Goal: Transaction & Acquisition: Purchase product/service

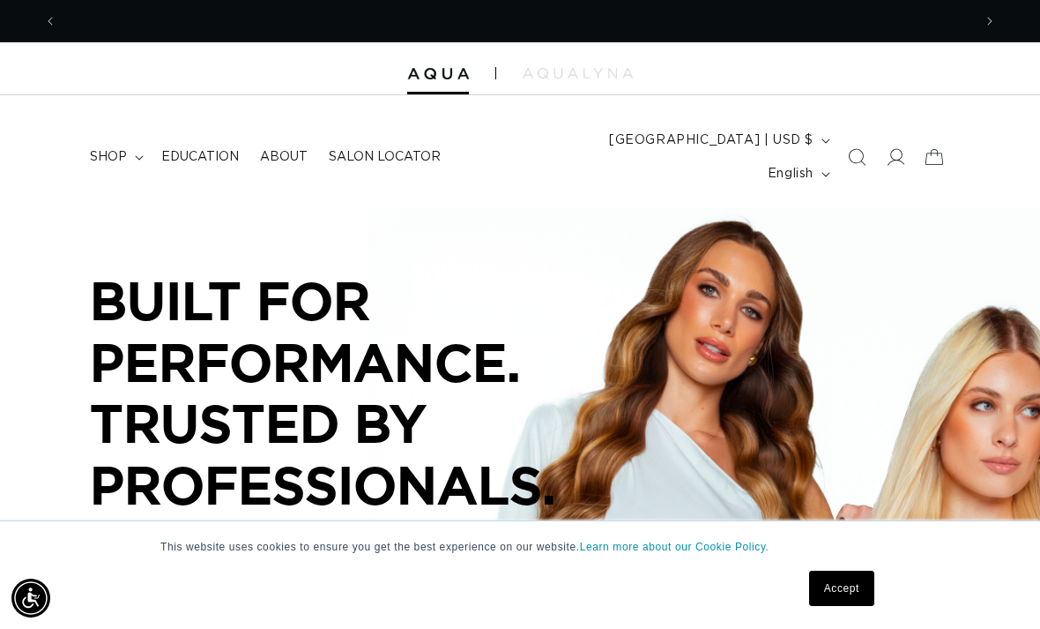
scroll to position [0, 915]
click at [882, 138] on span at bounding box center [895, 157] width 39 height 39
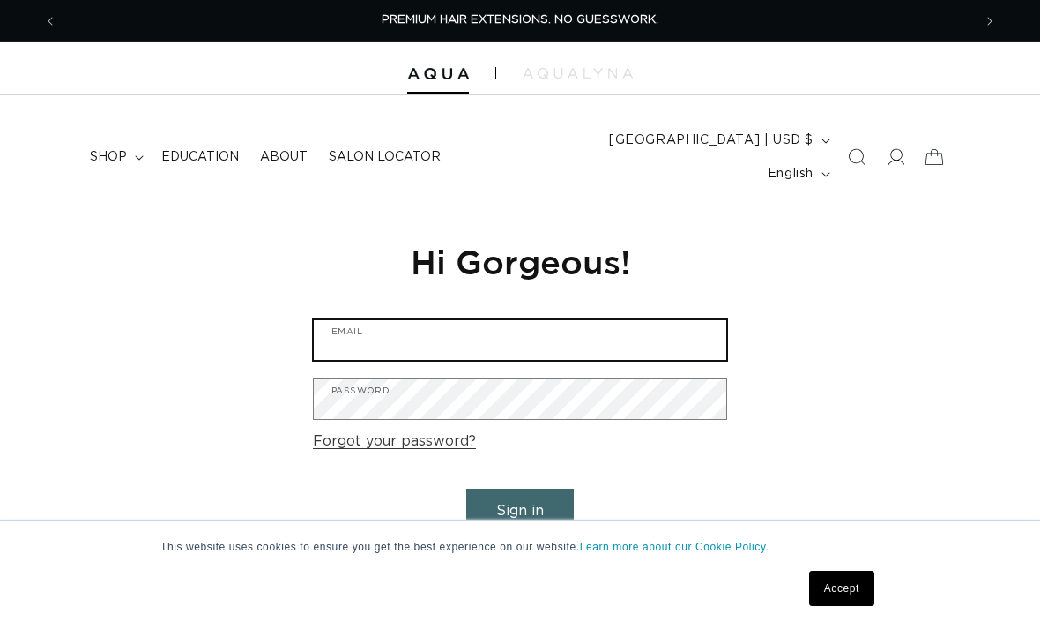
click at [358, 320] on input "Email" at bounding box center [520, 340] width 413 height 40
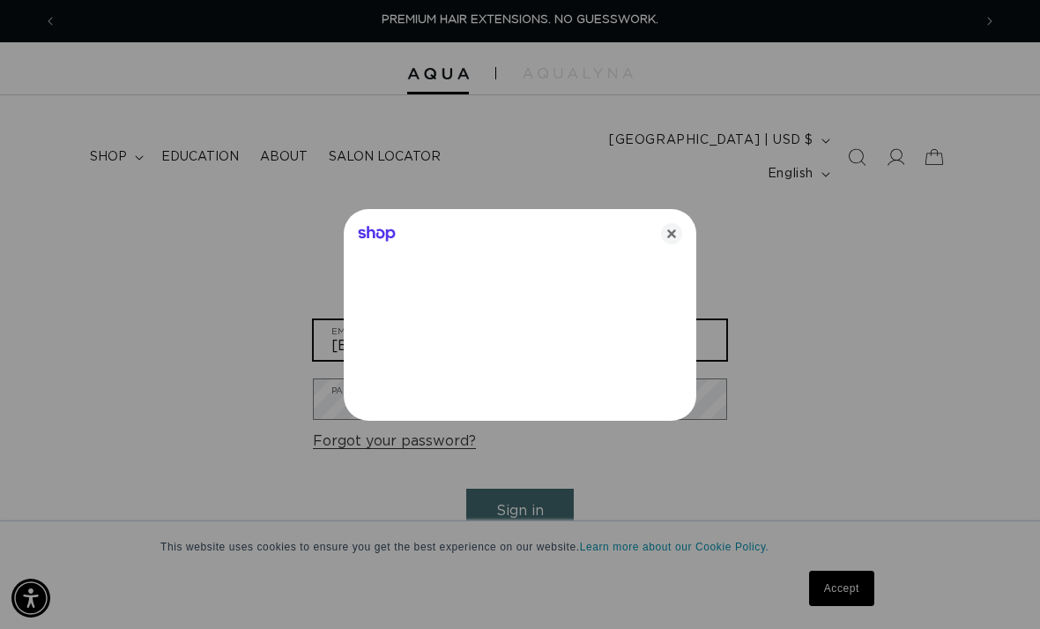
type input "marie_heath2@hotmail.com"
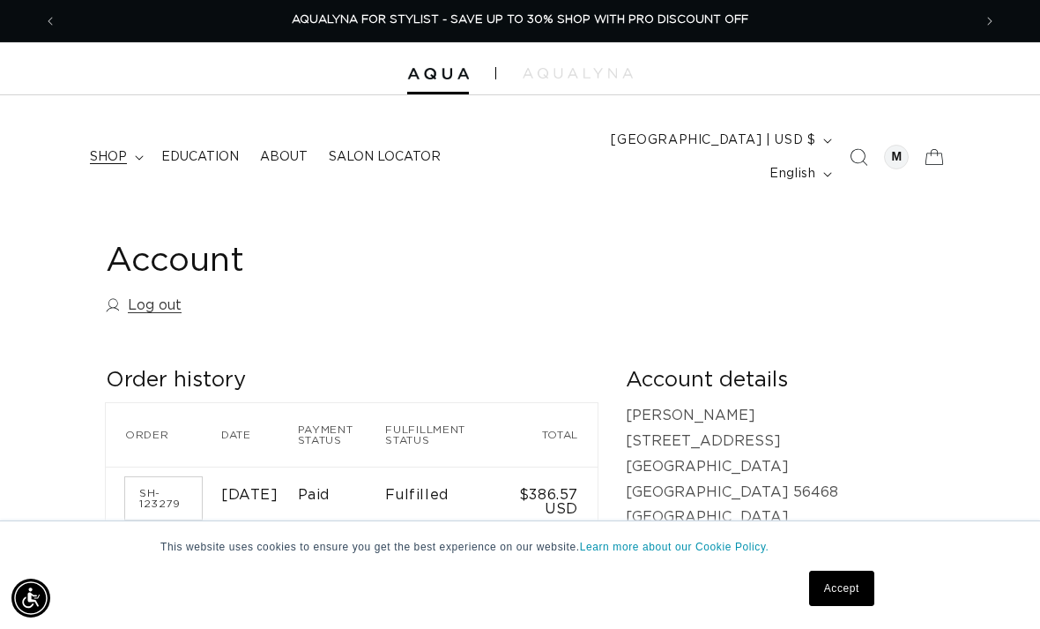
click at [138, 156] on icon at bounding box center [139, 158] width 8 height 4
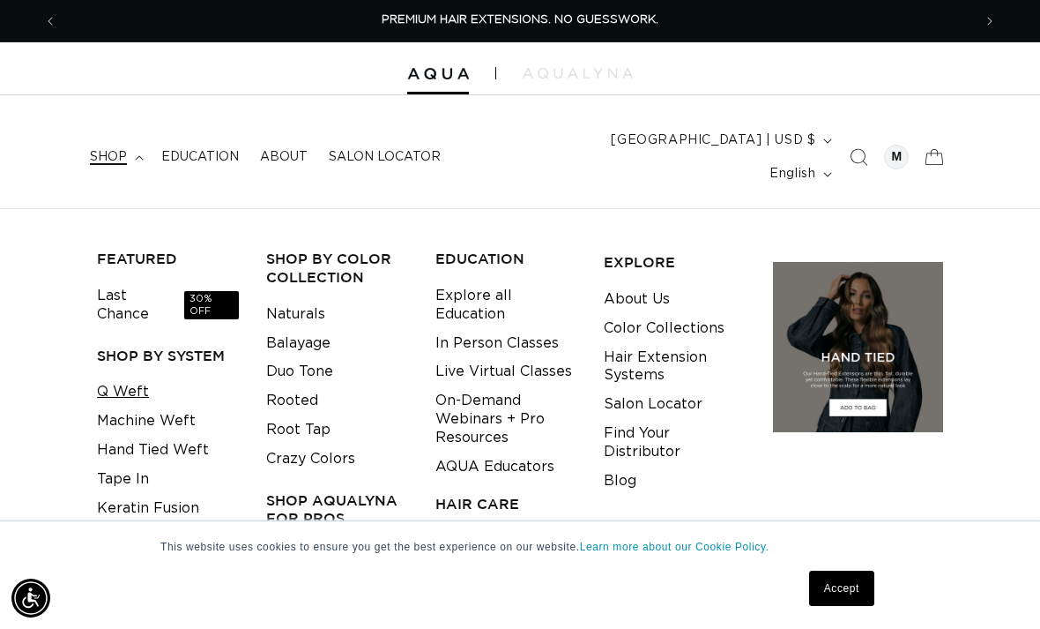
click at [117, 377] on link "Q Weft" at bounding box center [123, 391] width 52 height 29
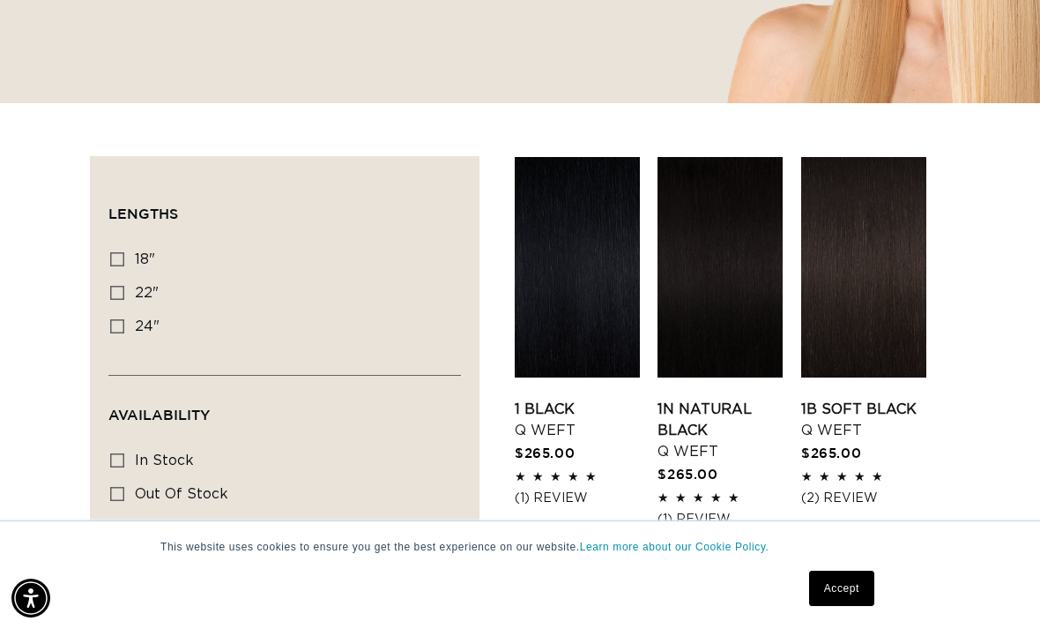
scroll to position [503, 0]
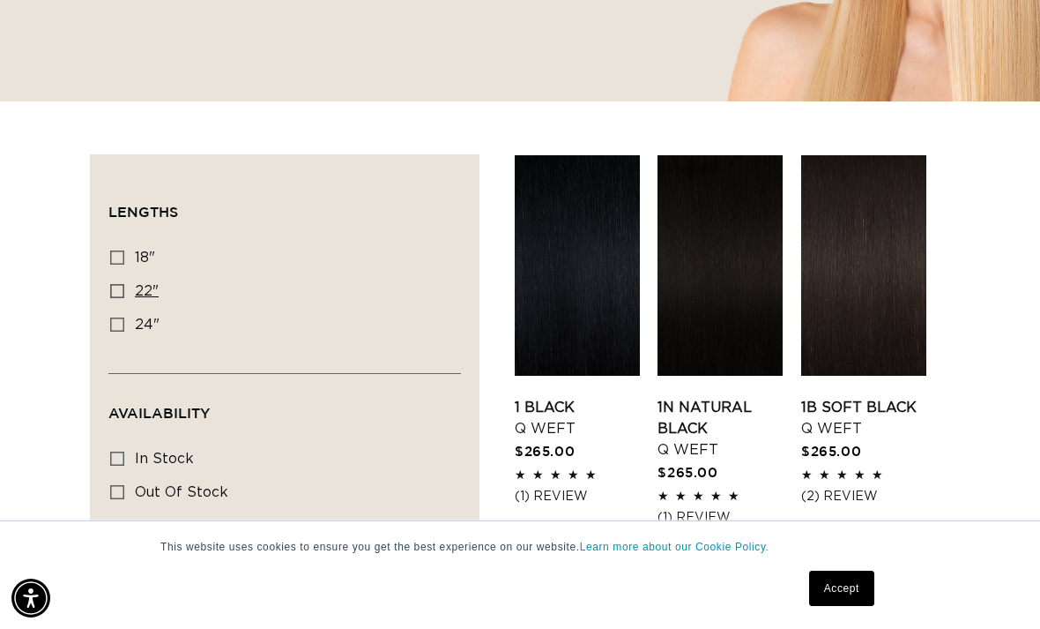
click at [110, 284] on input "22" 22" (5 products)" at bounding box center [117, 291] width 14 height 14
checkbox input "true"
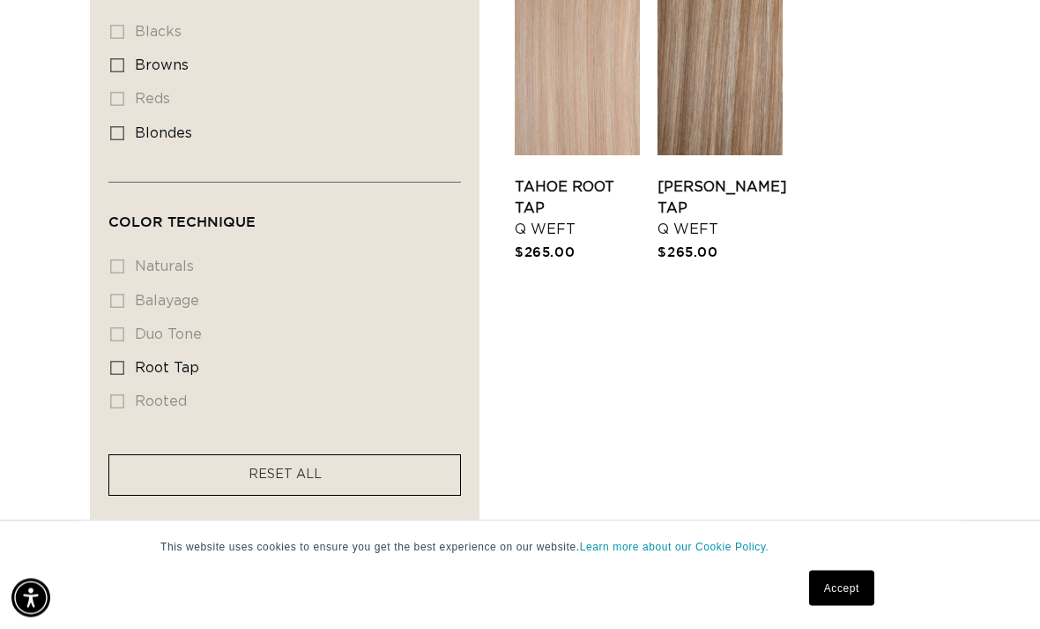
scroll to position [1098, 0]
click at [116, 250] on li "naturals naturals (0 products)" at bounding box center [279, 267] width 339 height 34
click at [130, 250] on li "naturals naturals (0 products)" at bounding box center [279, 267] width 339 height 34
click at [129, 250] on li "naturals naturals (0 products)" at bounding box center [279, 267] width 339 height 34
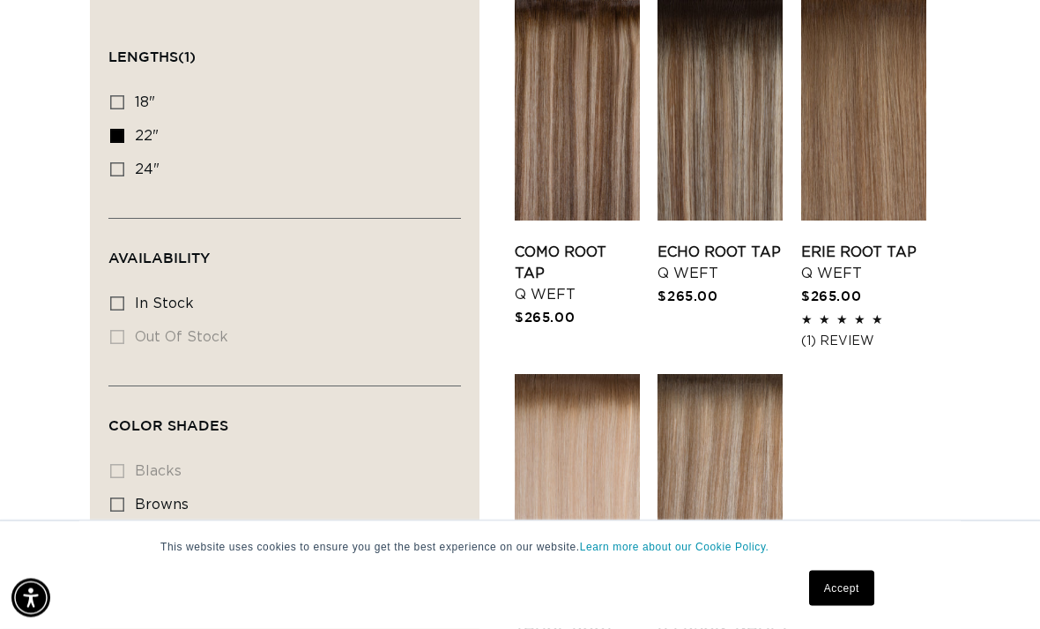
scroll to position [659, 0]
click at [114, 296] on icon at bounding box center [117, 303] width 14 height 14
click at [114, 296] on input "In stock In stock (5 products)" at bounding box center [117, 303] width 14 height 14
checkbox input "true"
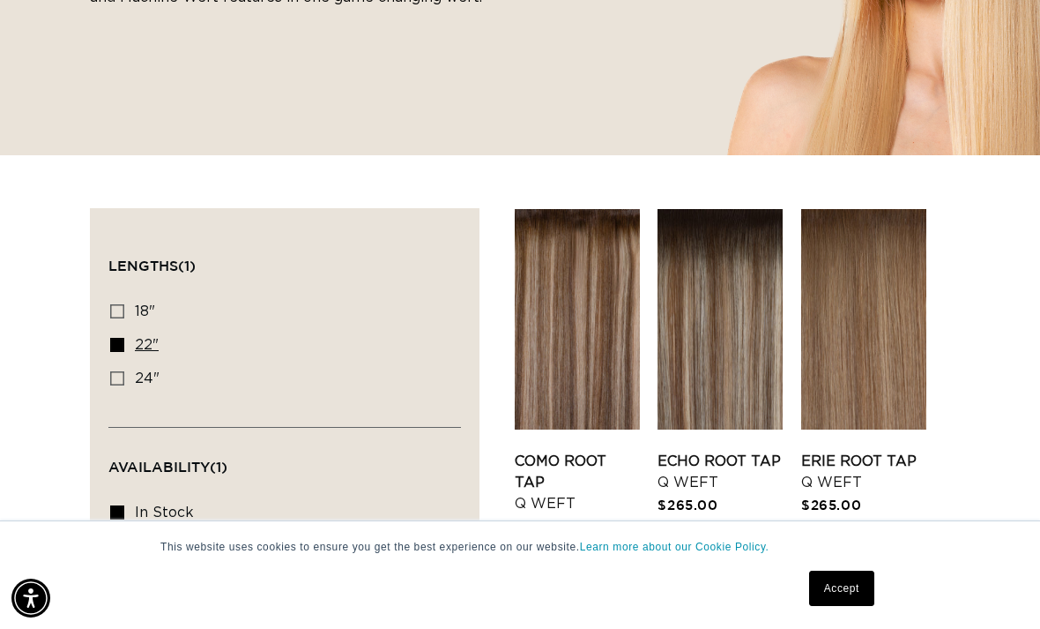
click at [122, 329] on label "22" 22" (5 products)" at bounding box center [279, 346] width 339 height 34
click at [122, 338] on input "22" 22" (5 products)" at bounding box center [117, 345] width 14 height 14
checkbox input "false"
click at [128, 295] on label "18" 18" (4 products)" at bounding box center [279, 312] width 339 height 34
click at [124, 304] on input "18" 18" (4 products)" at bounding box center [117, 311] width 14 height 14
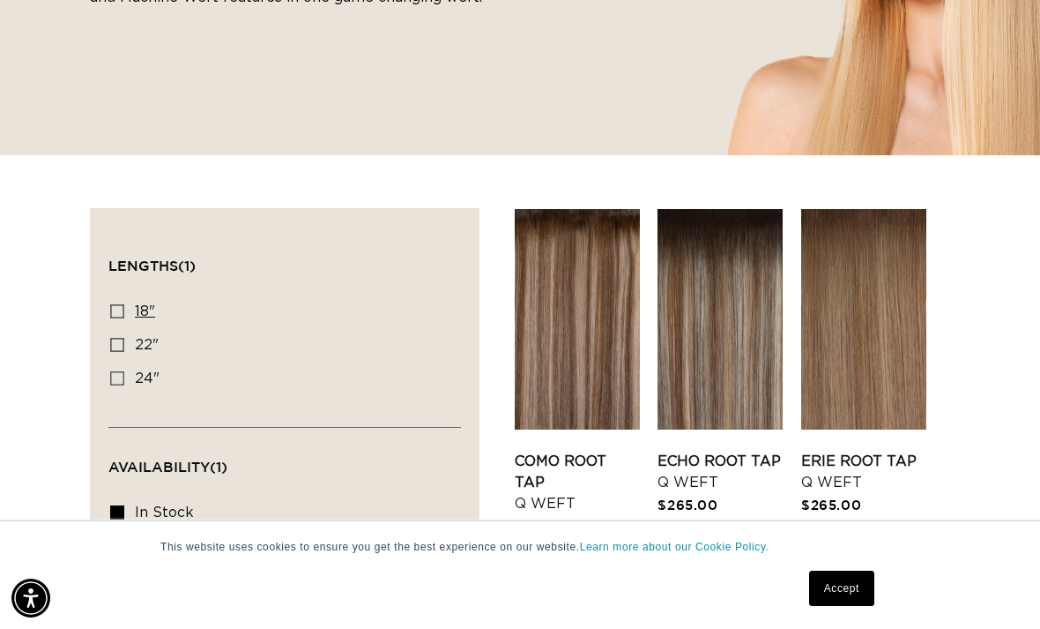
checkbox input "true"
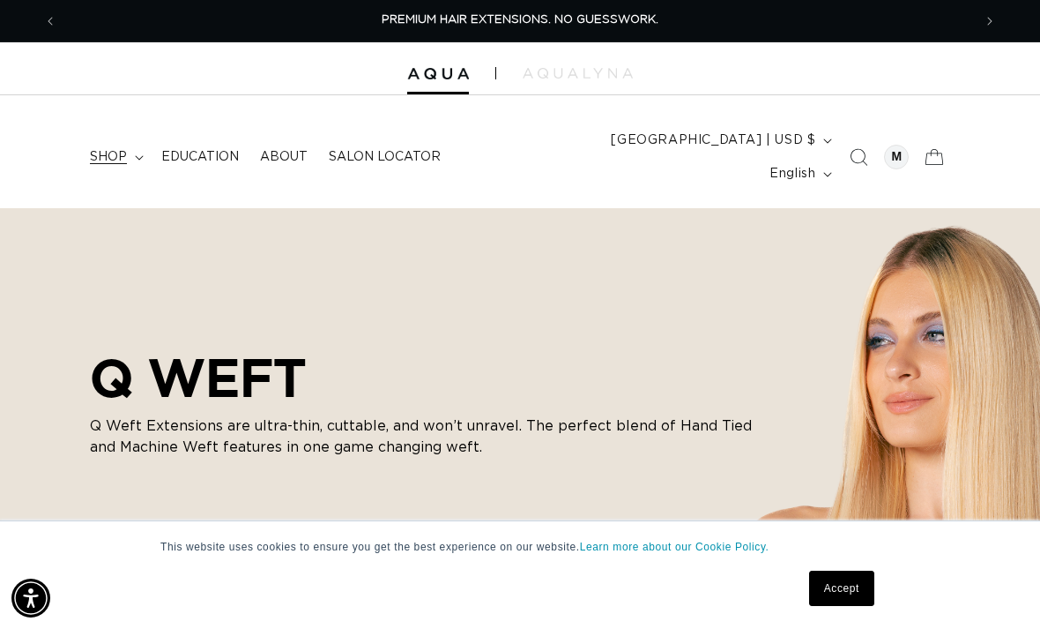
click at [128, 146] on summary "shop" at bounding box center [114, 156] width 71 height 37
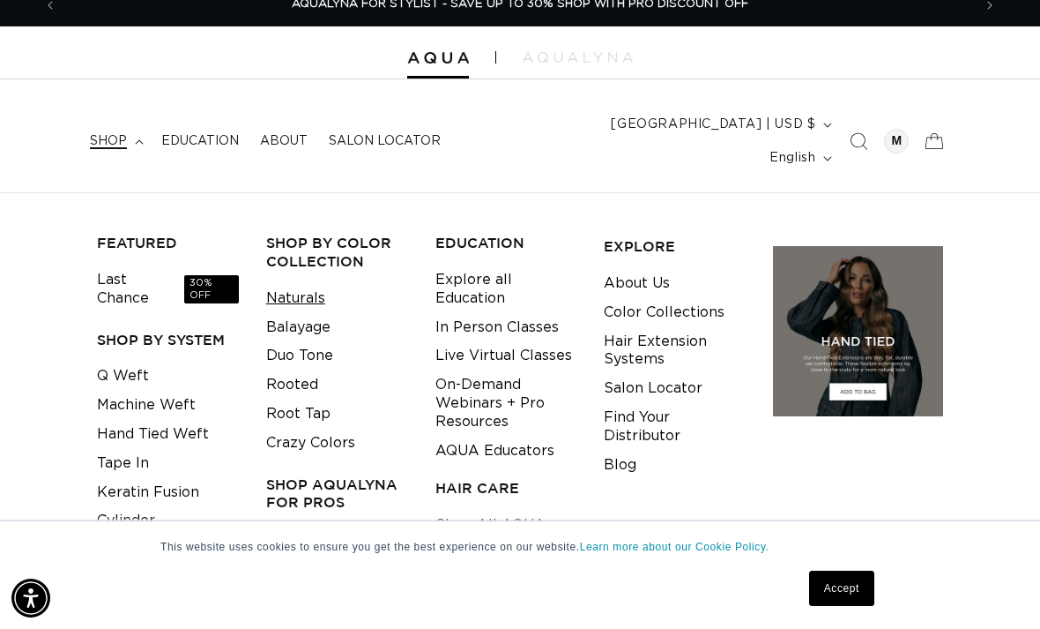
click at [293, 284] on link "Naturals" at bounding box center [295, 298] width 59 height 29
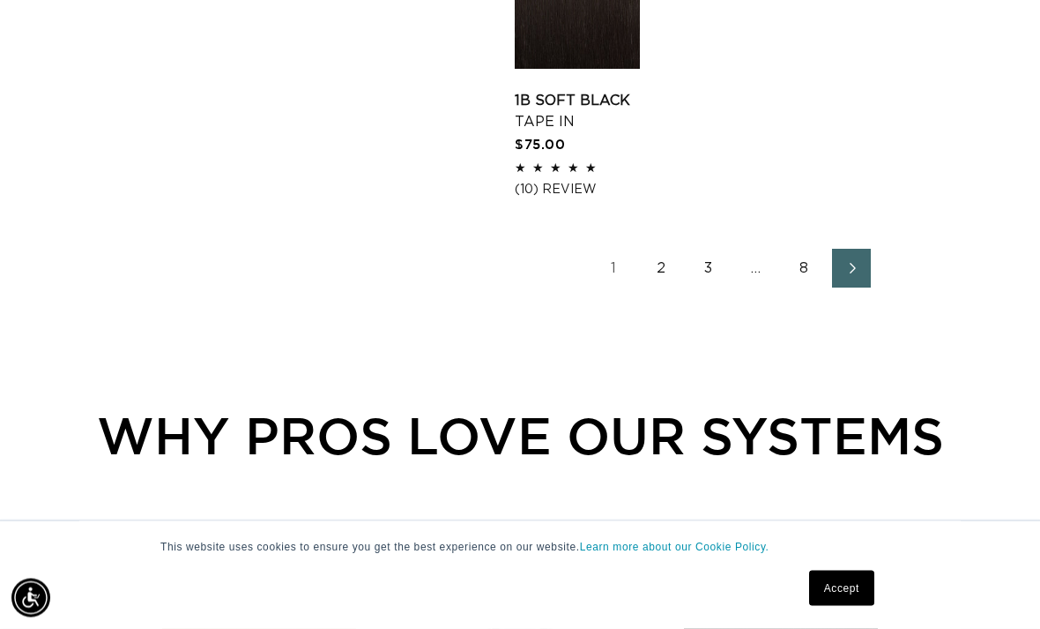
scroll to position [2828, 0]
click at [690, 249] on link "3" at bounding box center [708, 268] width 39 height 39
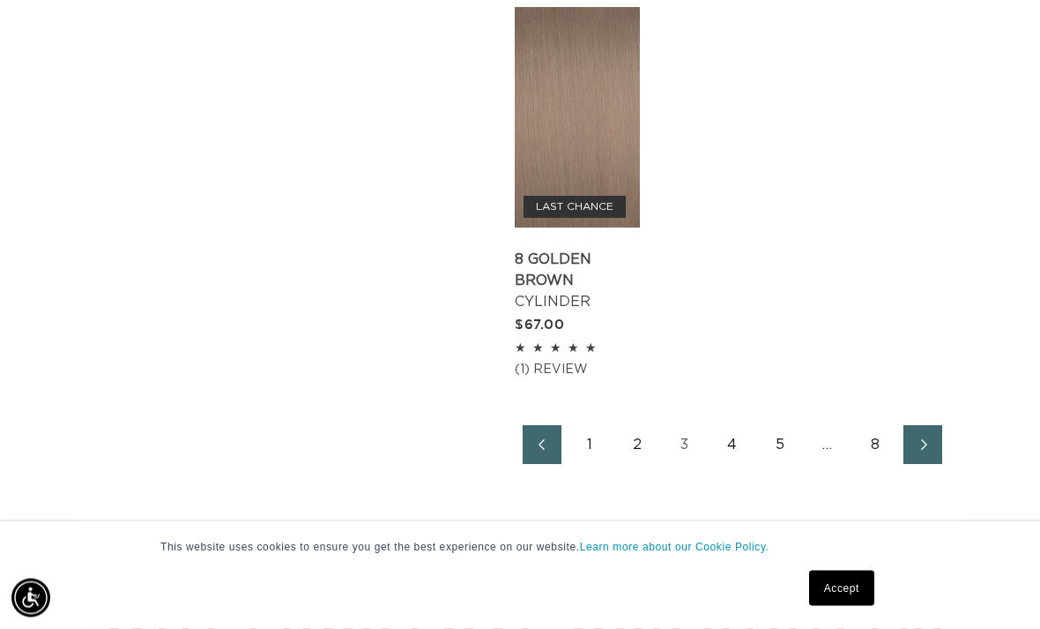
scroll to position [2691, 0]
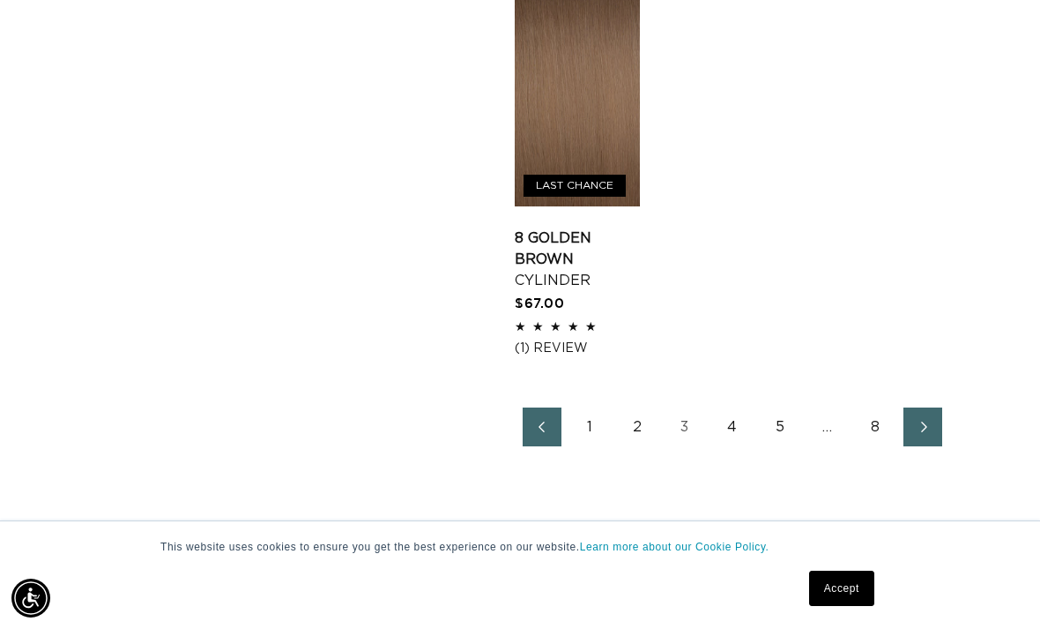
click at [771, 407] on link "5" at bounding box center [780, 426] width 39 height 39
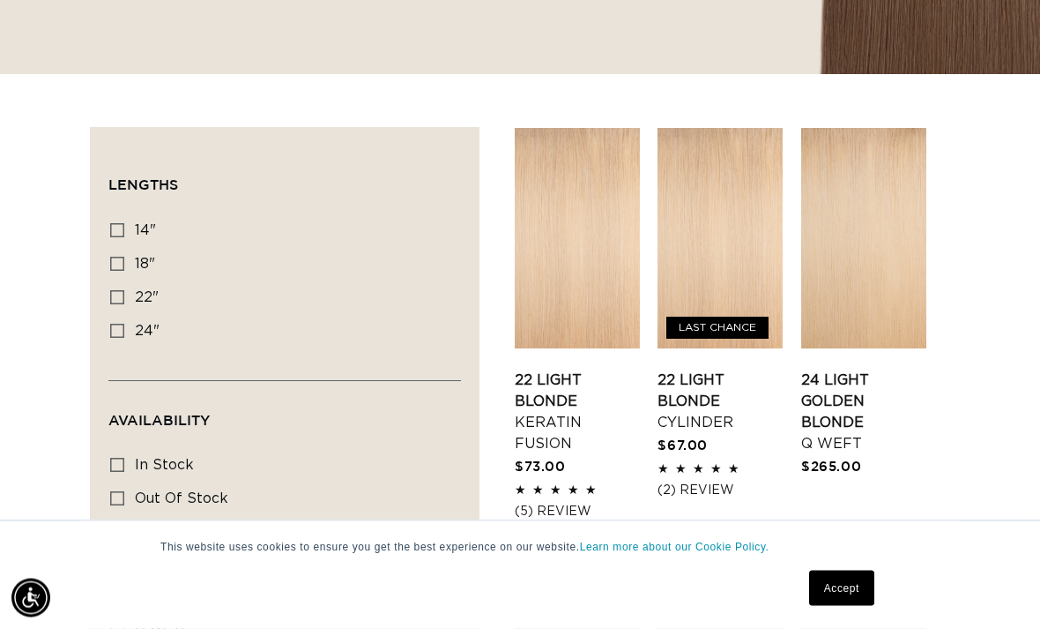
scroll to position [531, 0]
click at [893, 369] on link "24 Light Golden Blonde Q Weft" at bounding box center [863, 411] width 125 height 85
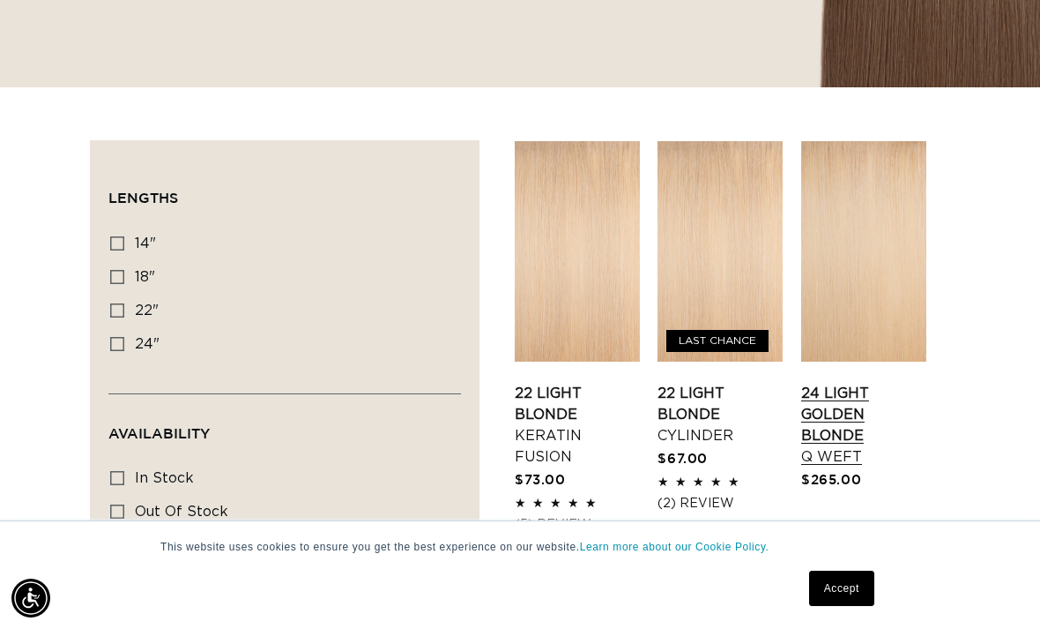
scroll to position [528, 0]
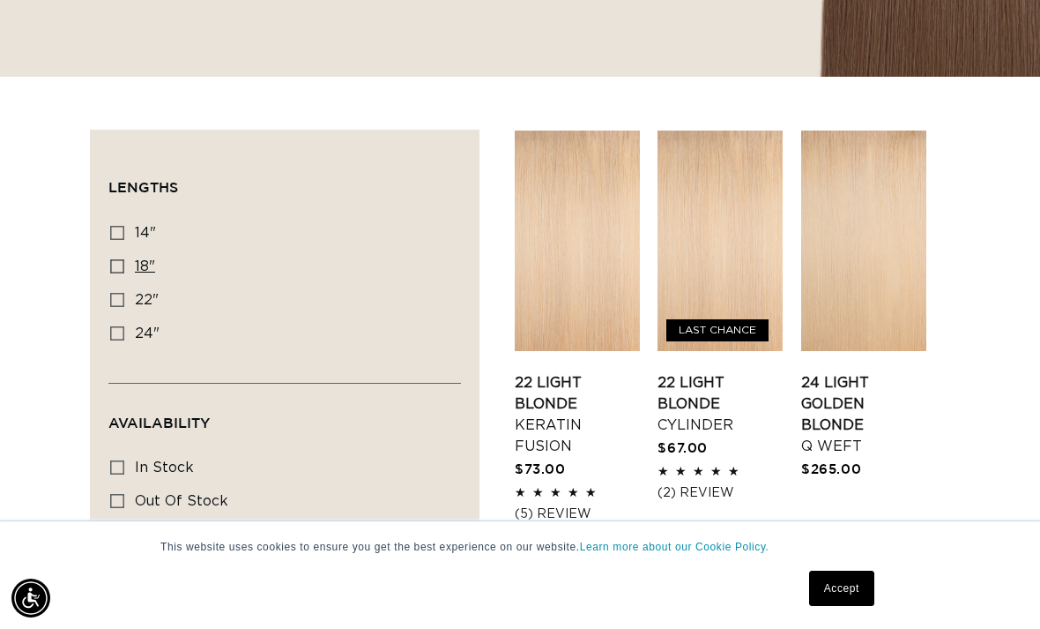
click at [110, 259] on input "18" 18" (99 products)" at bounding box center [117, 266] width 14 height 14
checkbox input "true"
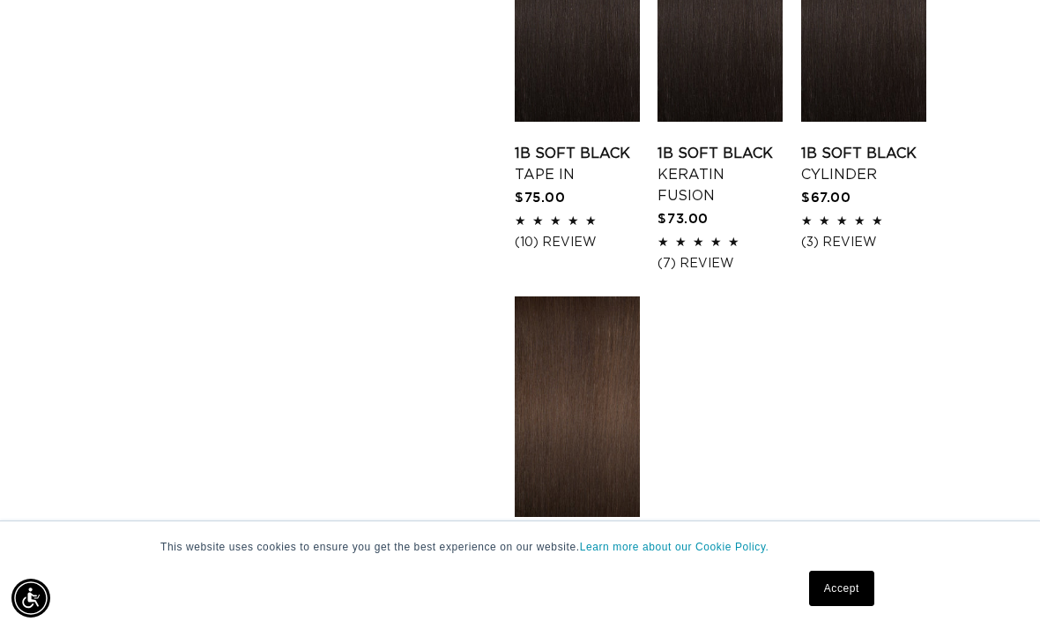
scroll to position [2545, 0]
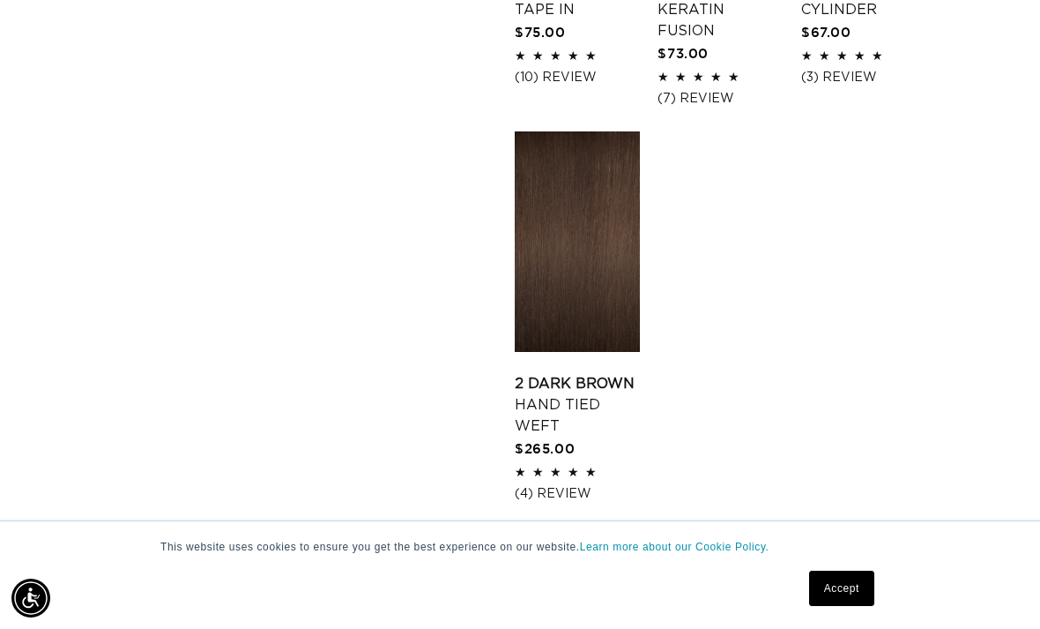
click at [708, 553] on link "3" at bounding box center [708, 572] width 39 height 39
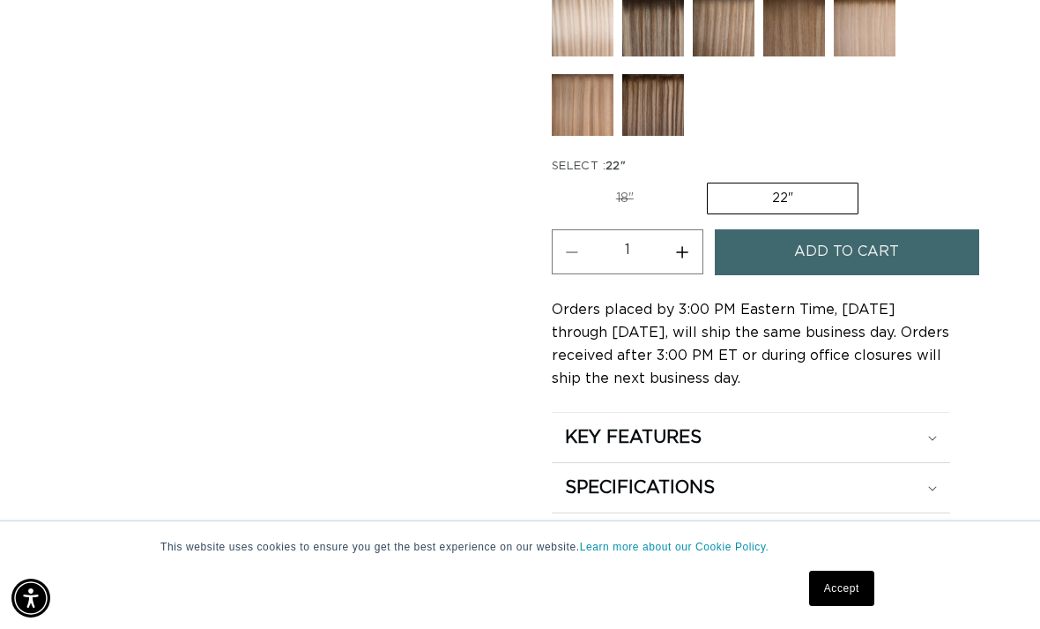
scroll to position [0, 915]
click at [823, 182] on label "22" Variant sold out or unavailable" at bounding box center [783, 198] width 152 height 32
click at [708, 179] on input "22" Variant sold out or unavailable" at bounding box center [707, 179] width 1 height 1
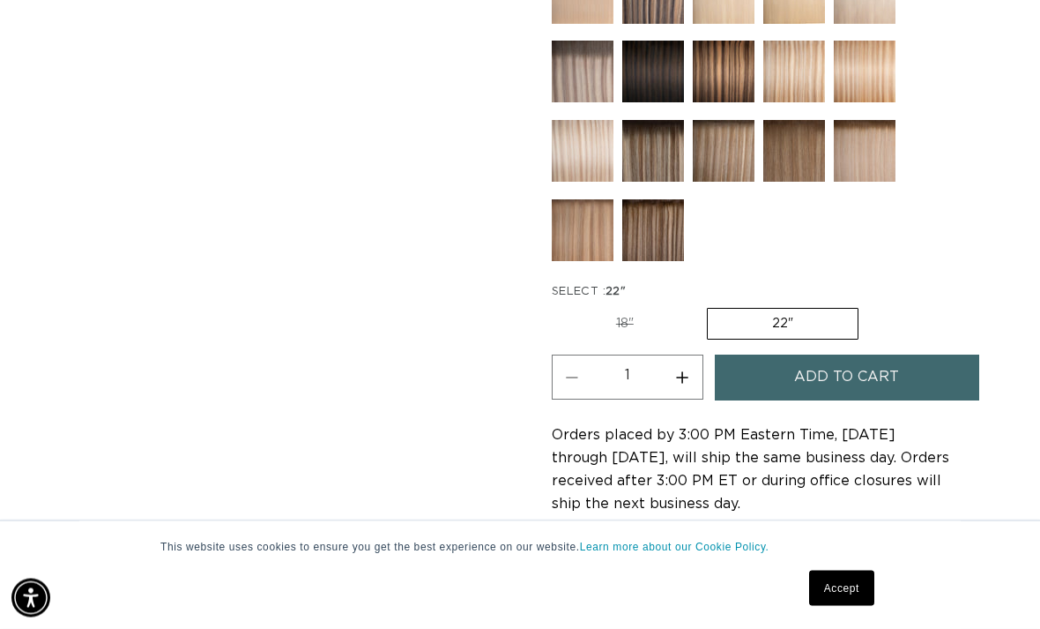
scroll to position [992, 0]
click at [672, 371] on button "Increase quantity for 24 Light Golden Blonde - Q Weft" at bounding box center [683, 376] width 40 height 45
type input "2"
click at [883, 359] on span "Add to cart" at bounding box center [846, 376] width 105 height 45
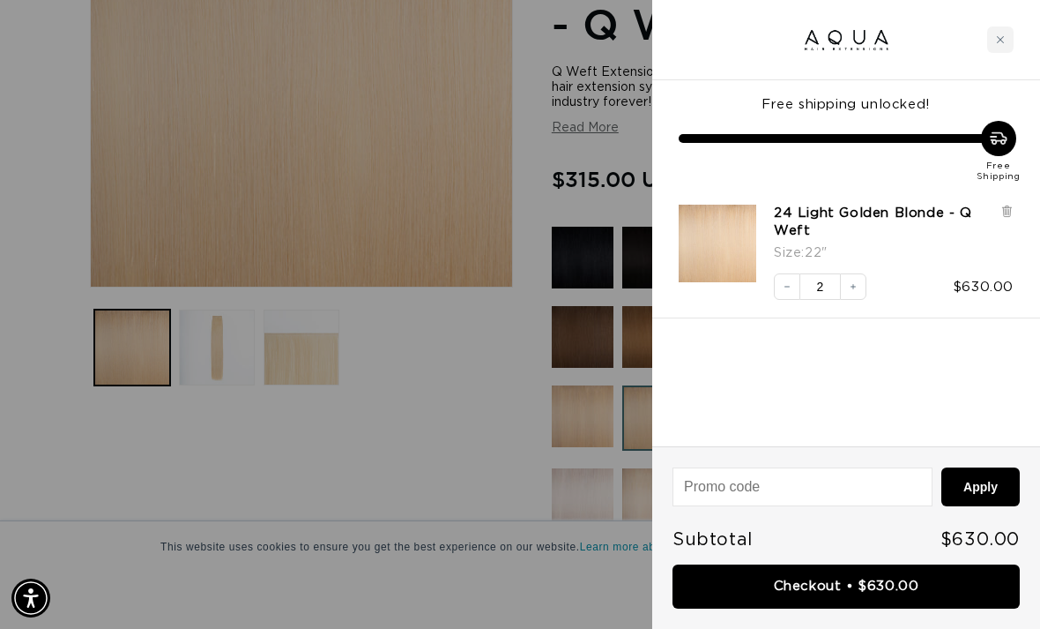
scroll to position [405, 0]
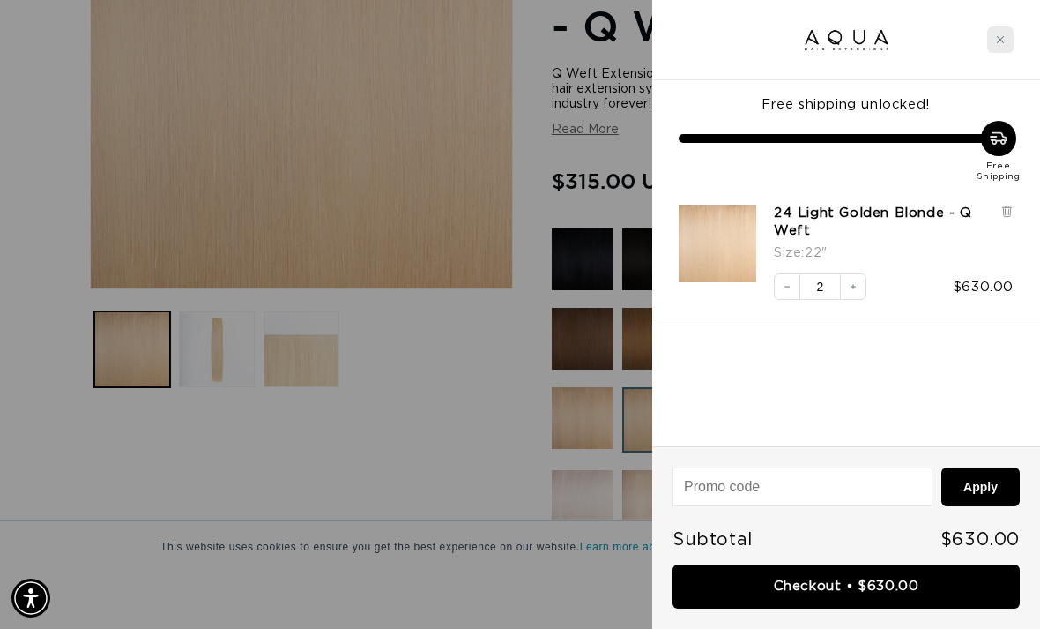
click at [995, 48] on div "Close cart" at bounding box center [1000, 39] width 26 height 26
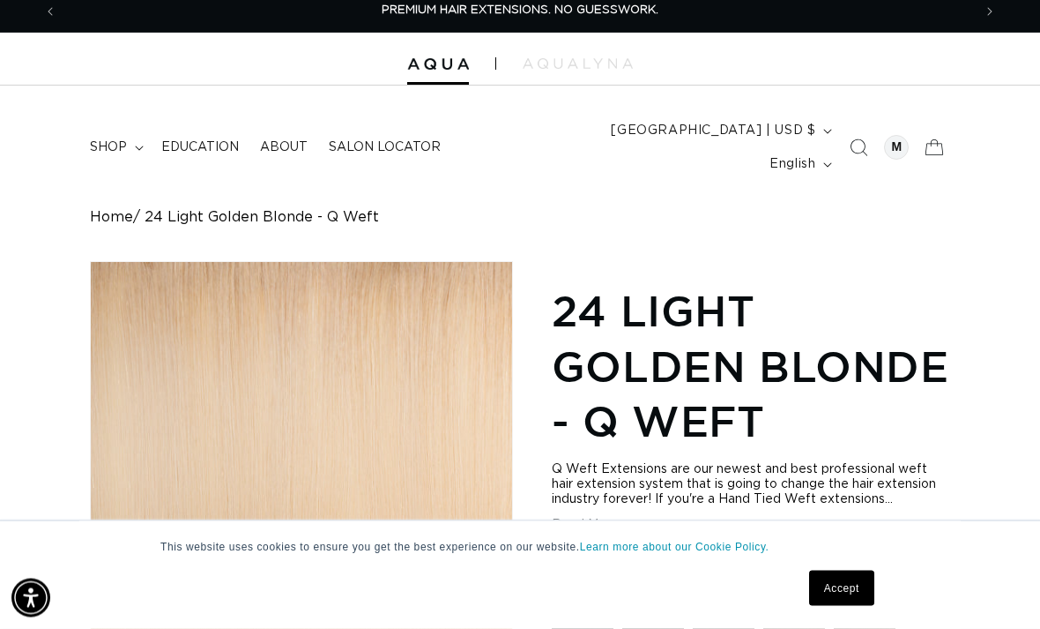
scroll to position [0, 0]
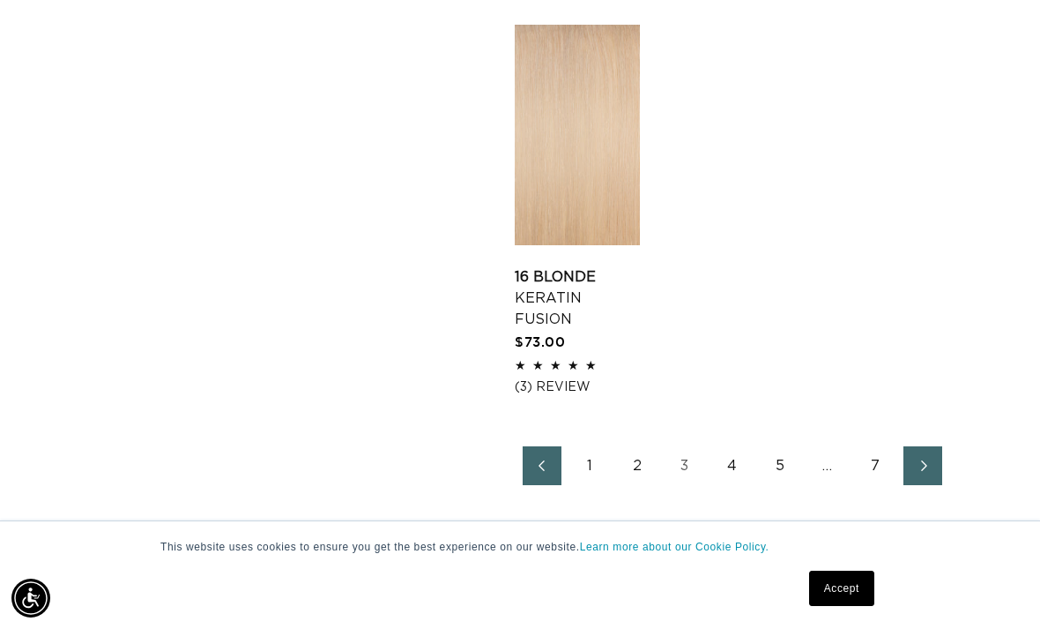
scroll to position [0, 1830]
click at [786, 446] on link "5" at bounding box center [780, 465] width 39 height 39
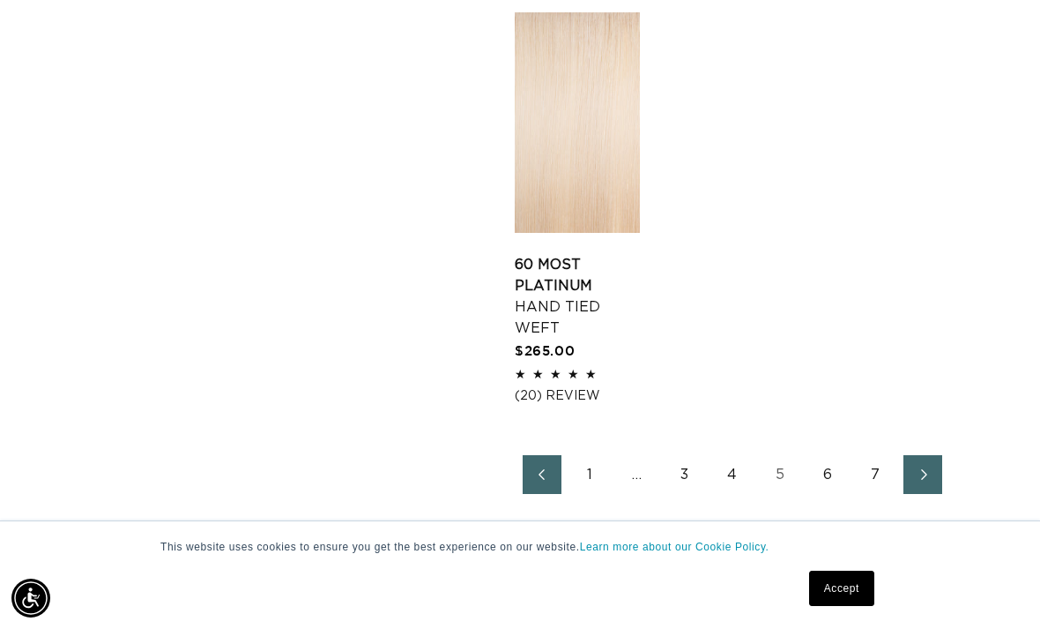
scroll to position [0, 915]
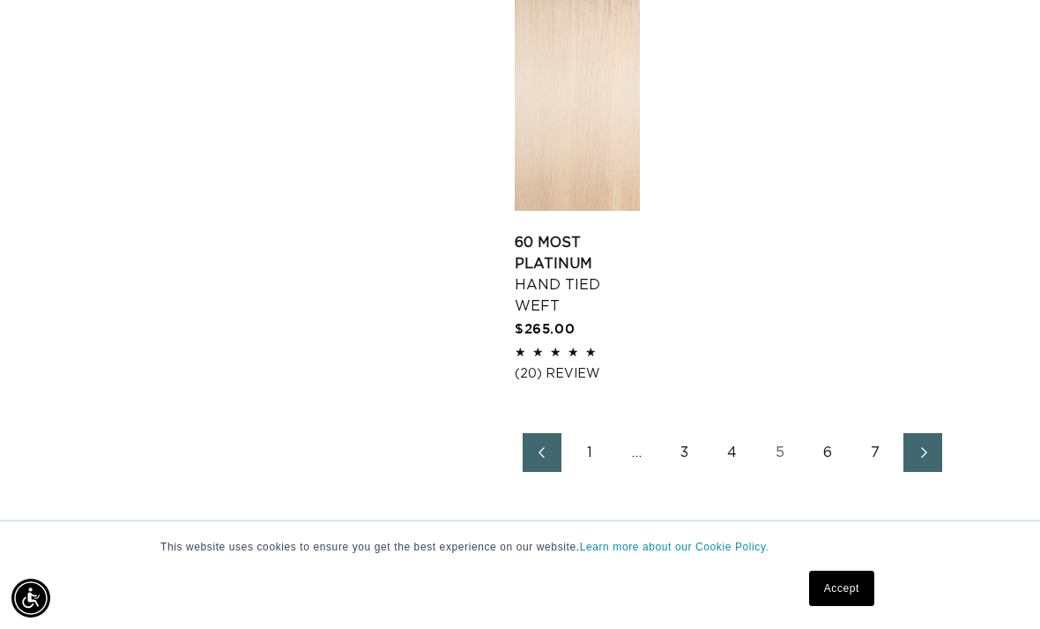
click at [773, 433] on link "5" at bounding box center [780, 452] width 39 height 39
click at [826, 433] on link "6" at bounding box center [827, 452] width 39 height 39
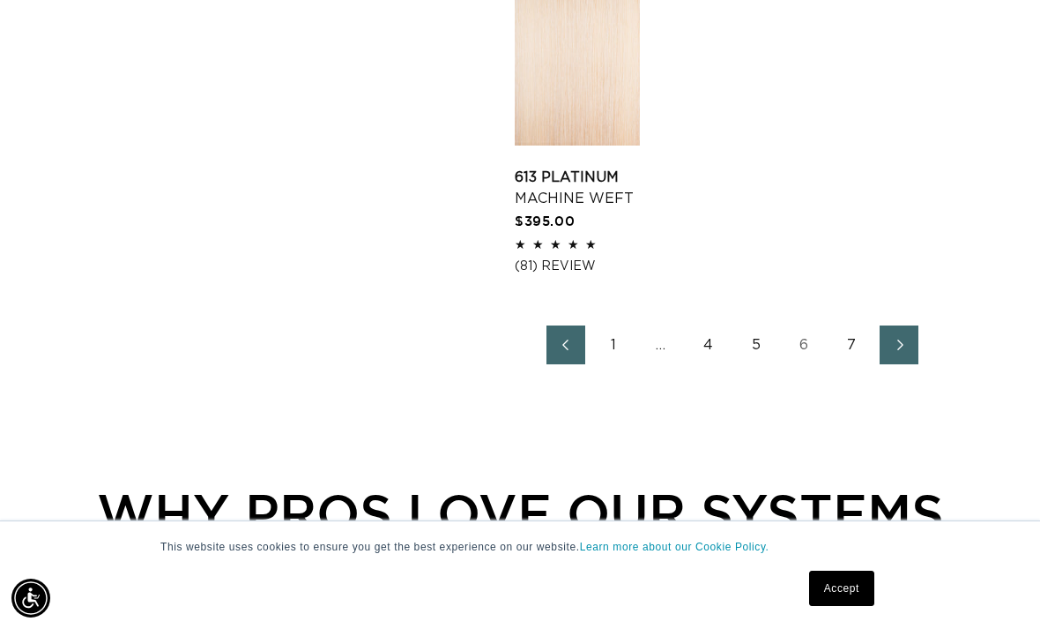
click at [756, 325] on link "5" at bounding box center [756, 344] width 39 height 39
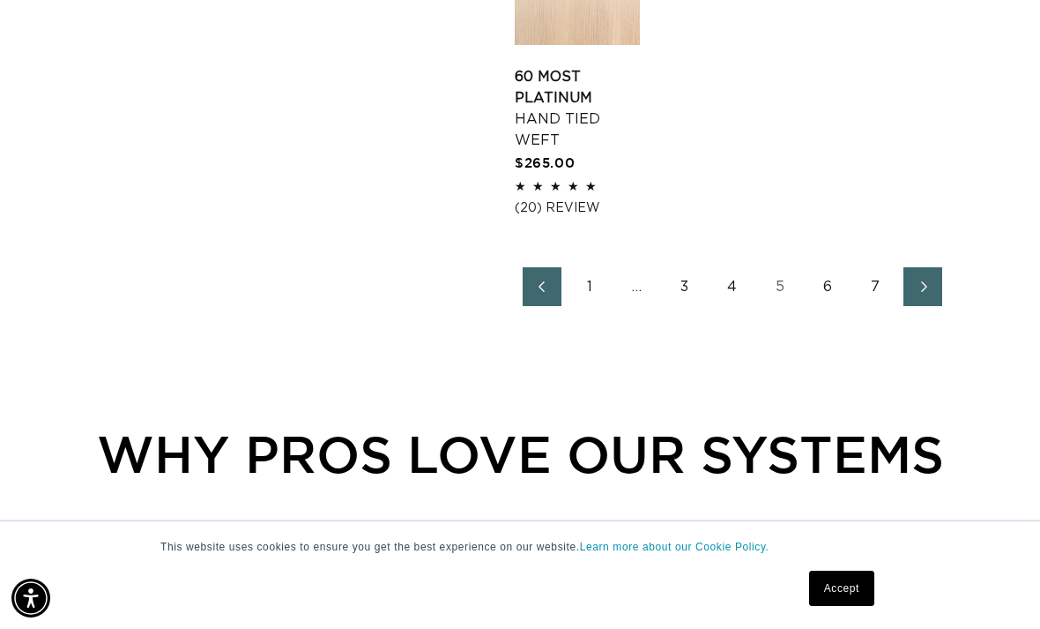
scroll to position [2890, 0]
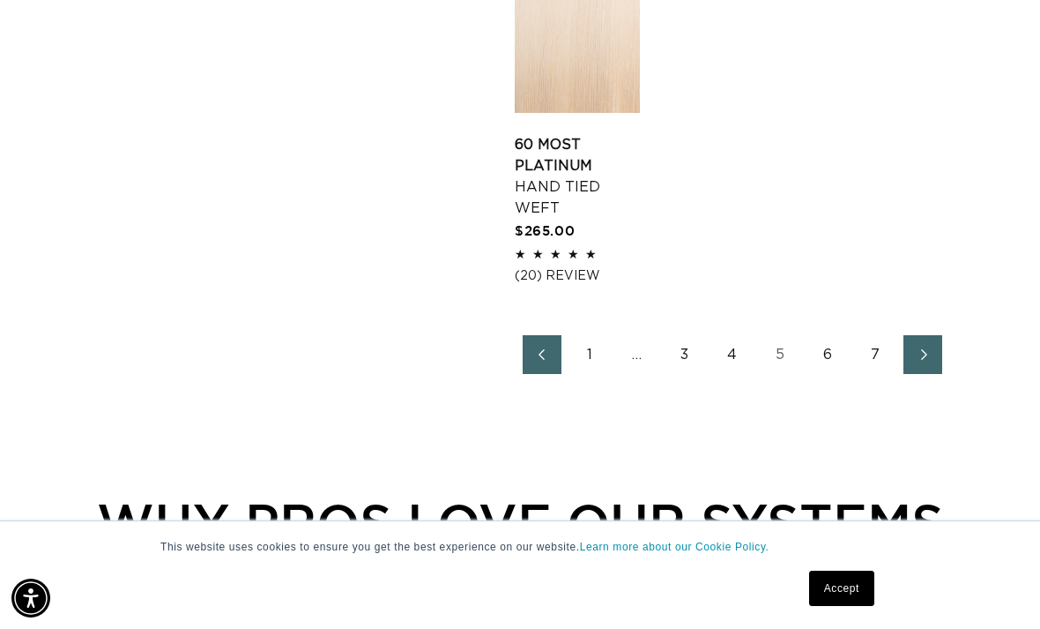
click at [863, 335] on link "7" at bounding box center [875, 354] width 39 height 39
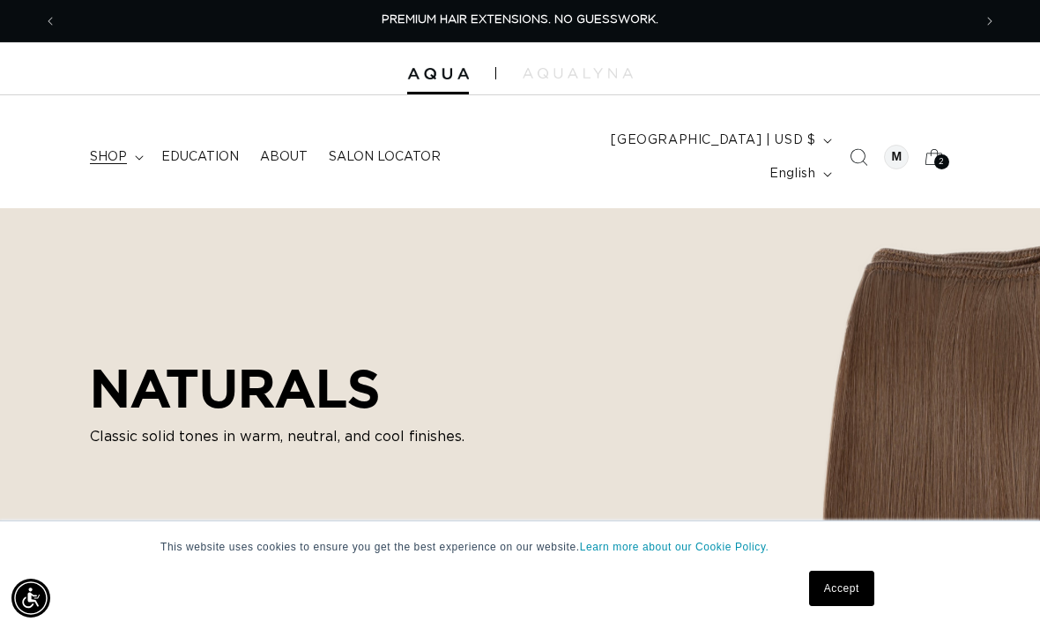
click at [118, 149] on span "shop" at bounding box center [108, 157] width 37 height 16
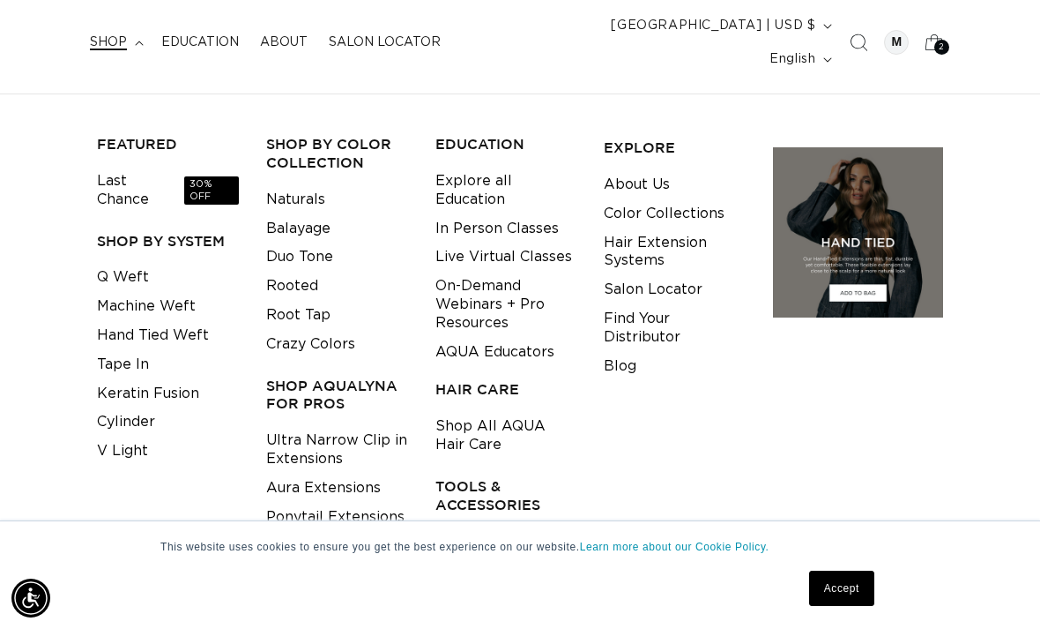
scroll to position [0, 1830]
click at [279, 272] on link "Rooted" at bounding box center [292, 286] width 52 height 29
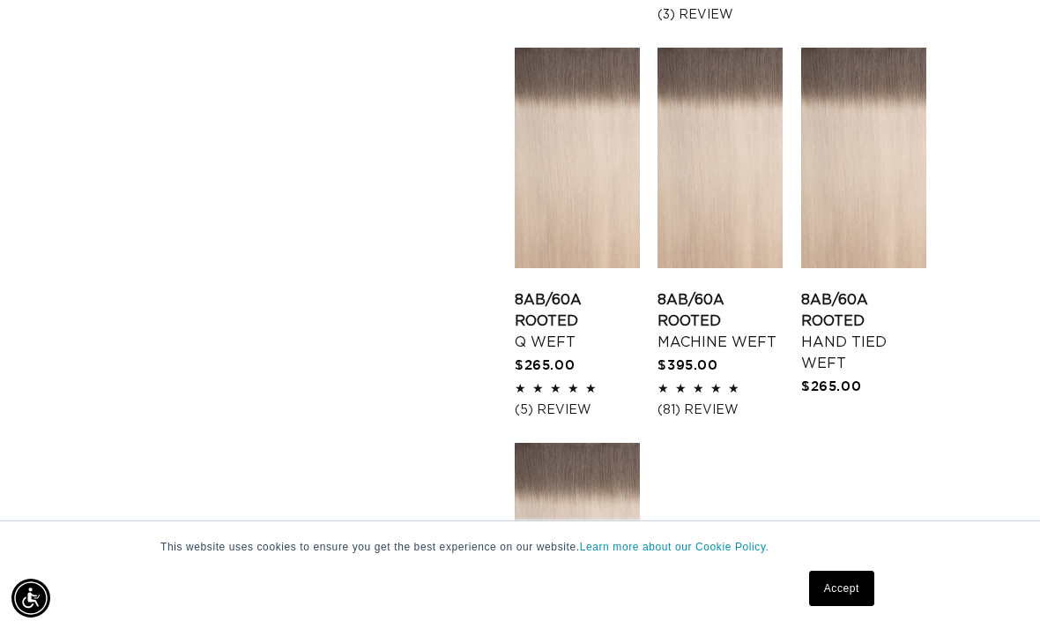
scroll to position [2108, 0]
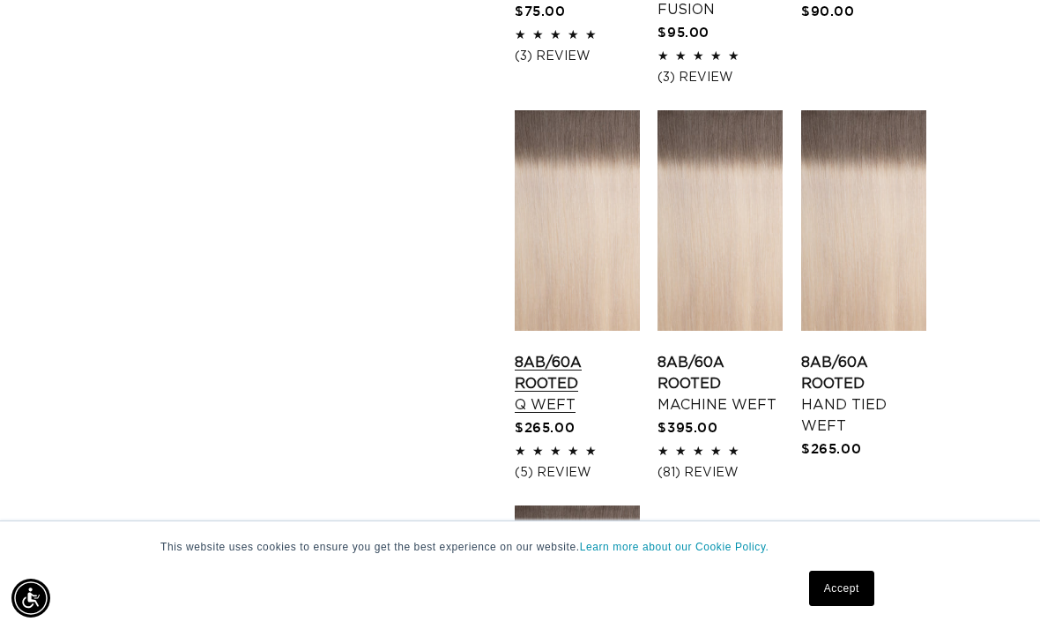
click at [591, 352] on link "8AB/60A Rooted Q Weft" at bounding box center [577, 383] width 125 height 63
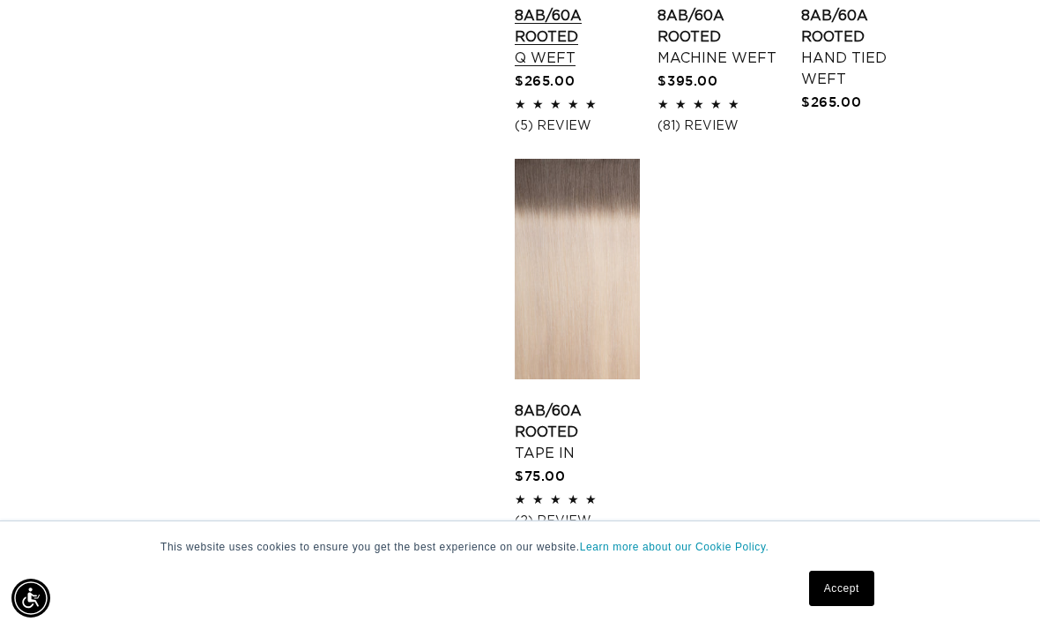
scroll to position [2469, 0]
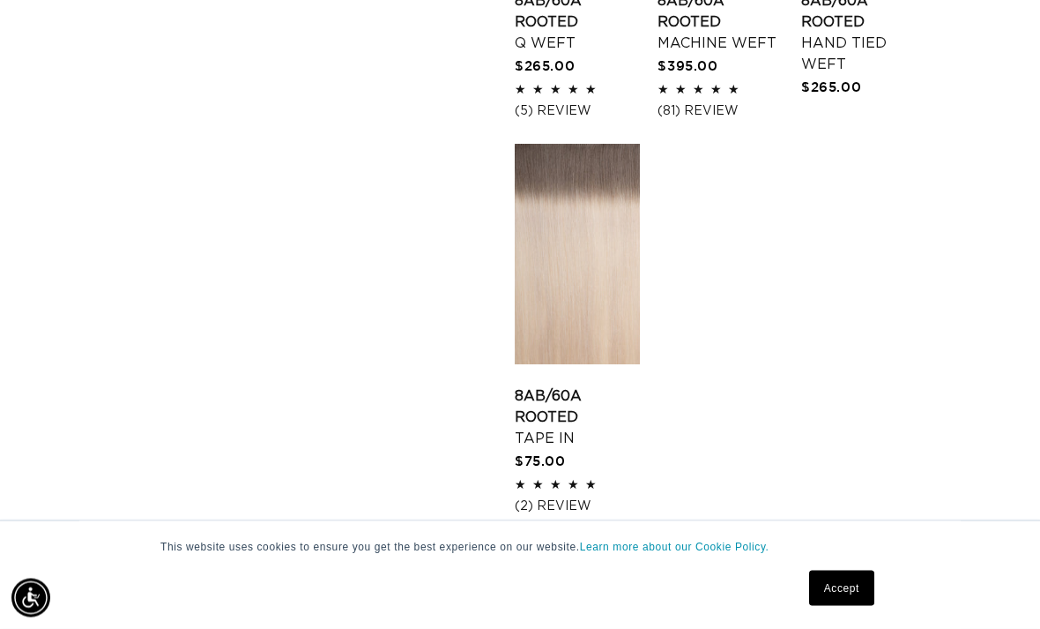
click at [732, 566] on link "2" at bounding box center [732, 585] width 39 height 39
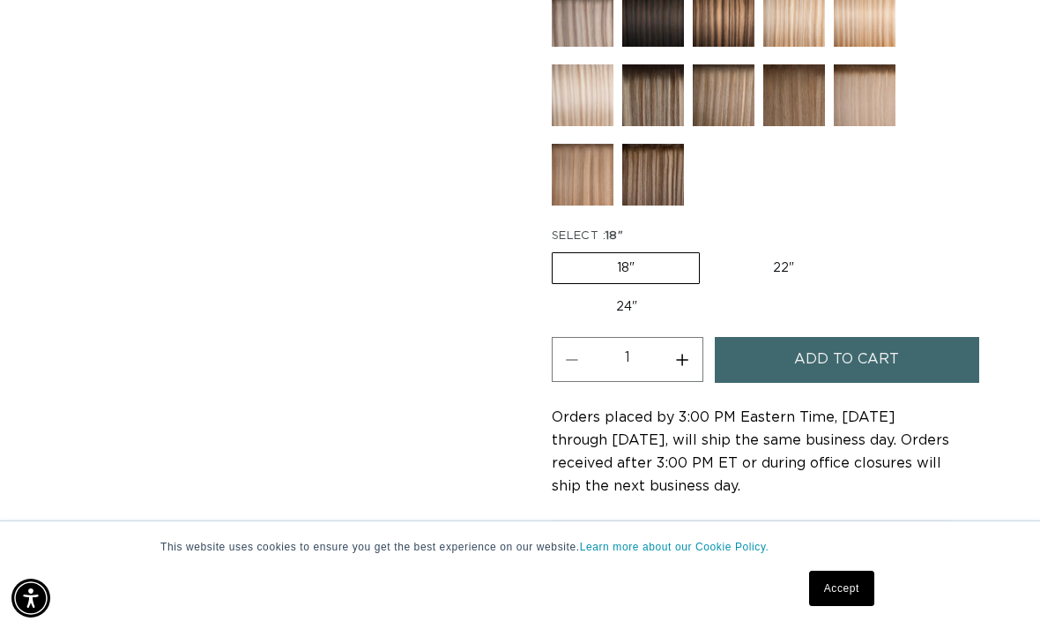
scroll to position [0, 1830]
click at [927, 339] on button "Add to cart" at bounding box center [847, 359] width 264 height 45
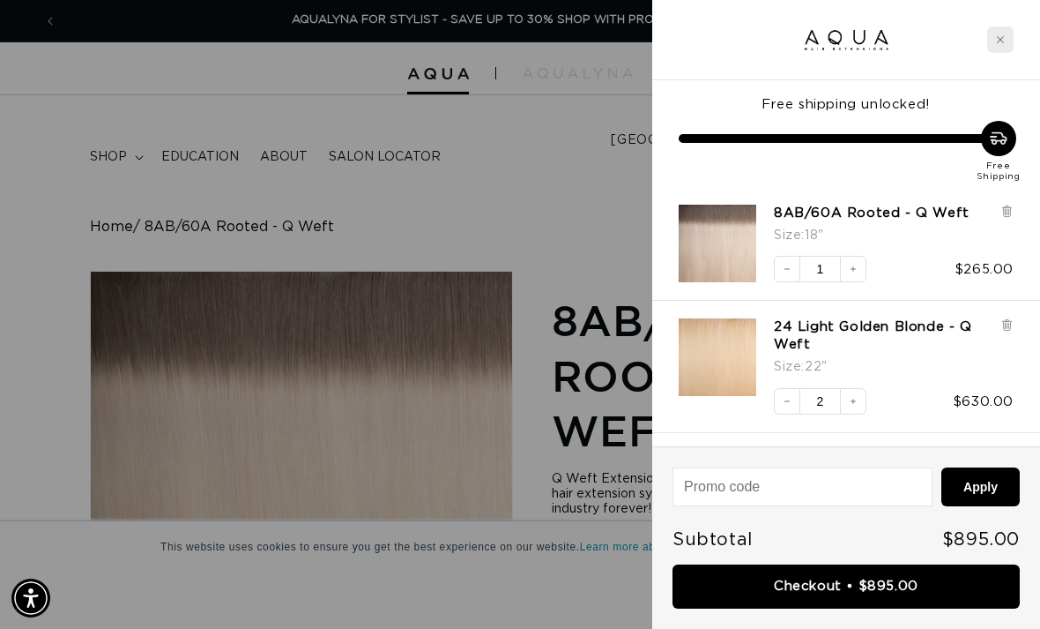
click at [1002, 49] on div "Close cart" at bounding box center [1000, 39] width 26 height 26
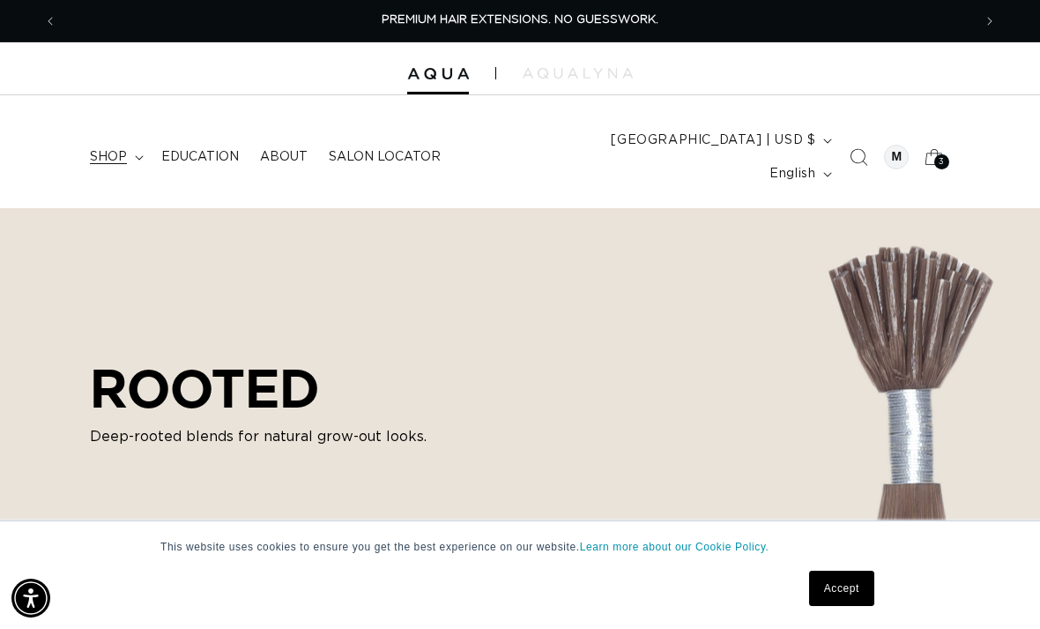
click at [110, 149] on span "shop" at bounding box center [108, 157] width 37 height 16
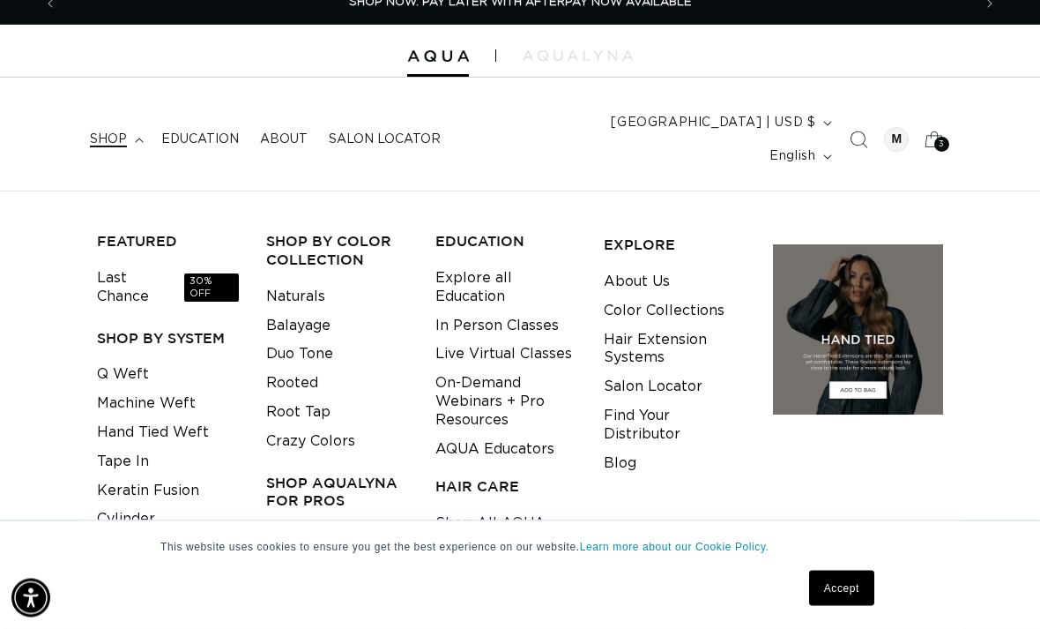
scroll to position [18, 0]
click at [121, 264] on link "Last Chance 30% OFF" at bounding box center [168, 288] width 142 height 48
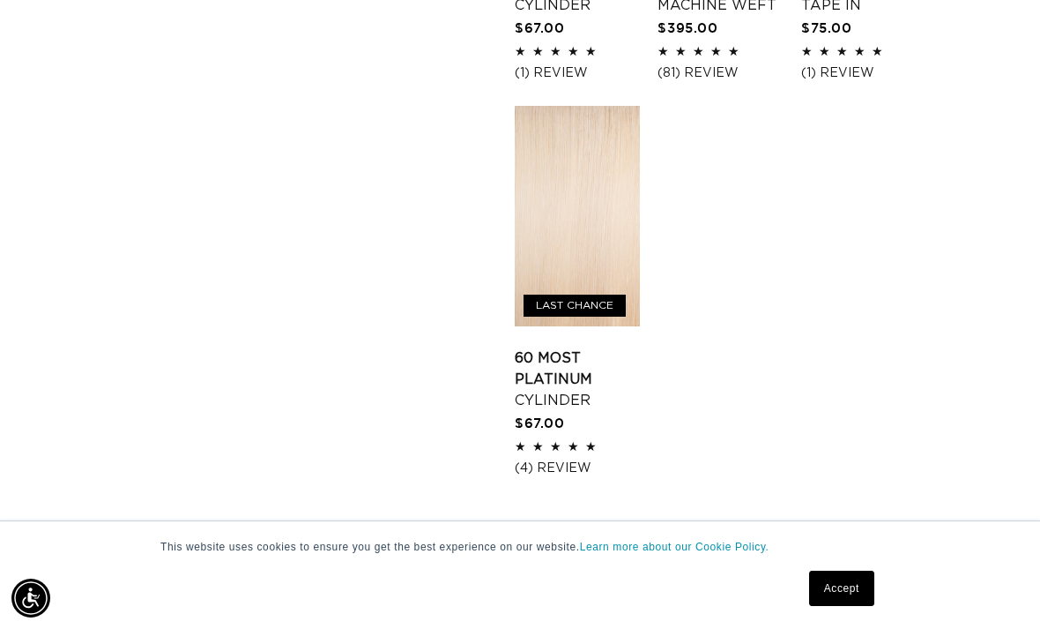
scroll to position [0, 915]
click at [734, 532] on link "2" at bounding box center [732, 546] width 39 height 39
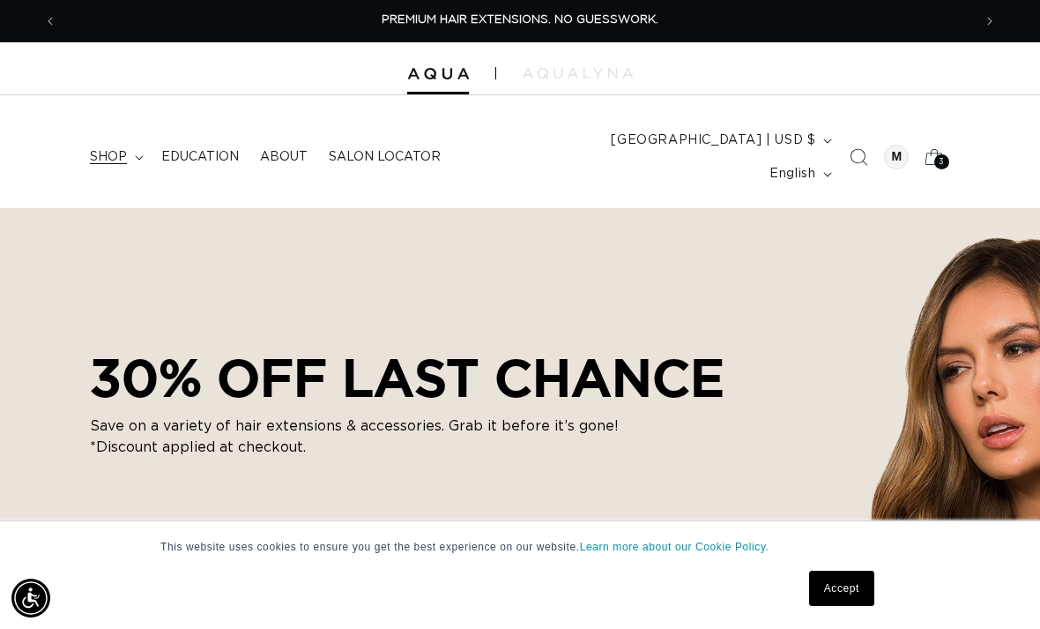
click at [127, 138] on summary "shop" at bounding box center [114, 156] width 71 height 37
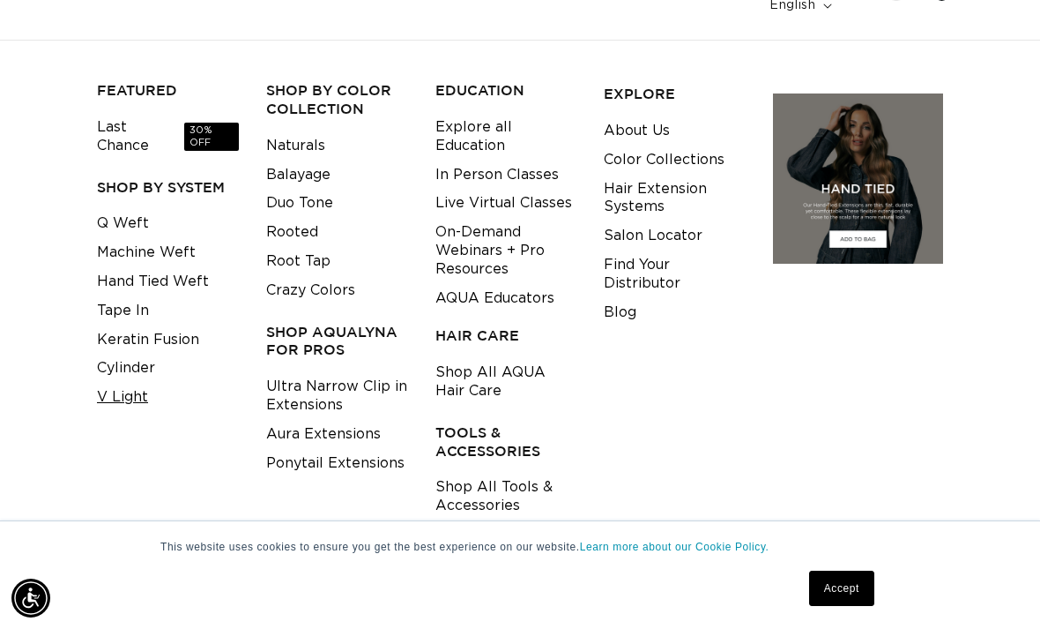
click at [127, 383] on link "V Light" at bounding box center [122, 397] width 51 height 29
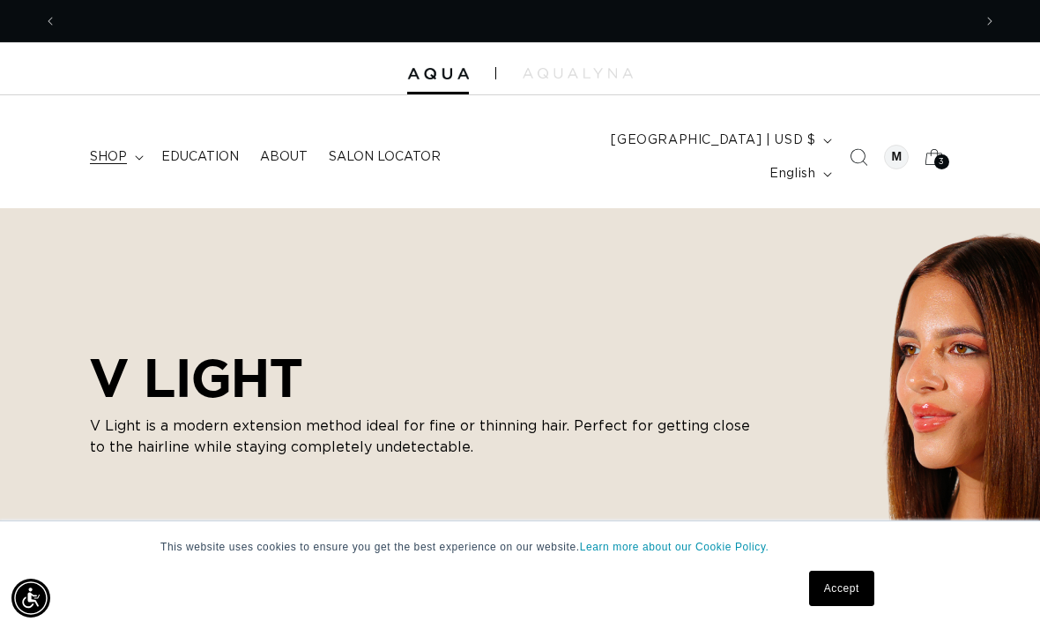
scroll to position [0, 915]
click at [138, 148] on summary "shop" at bounding box center [114, 156] width 71 height 37
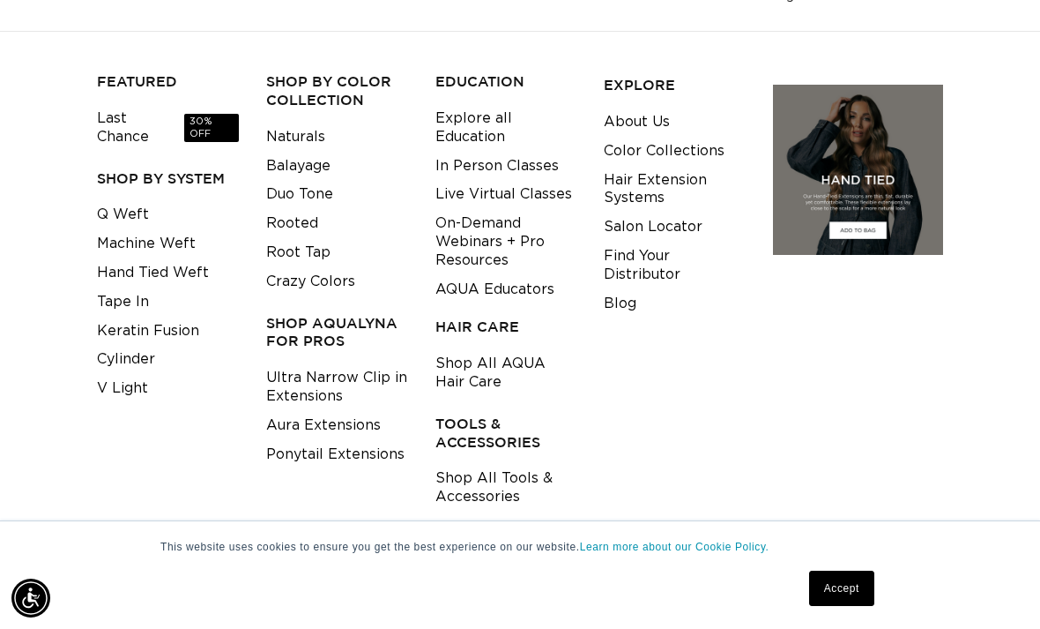
scroll to position [0, 0]
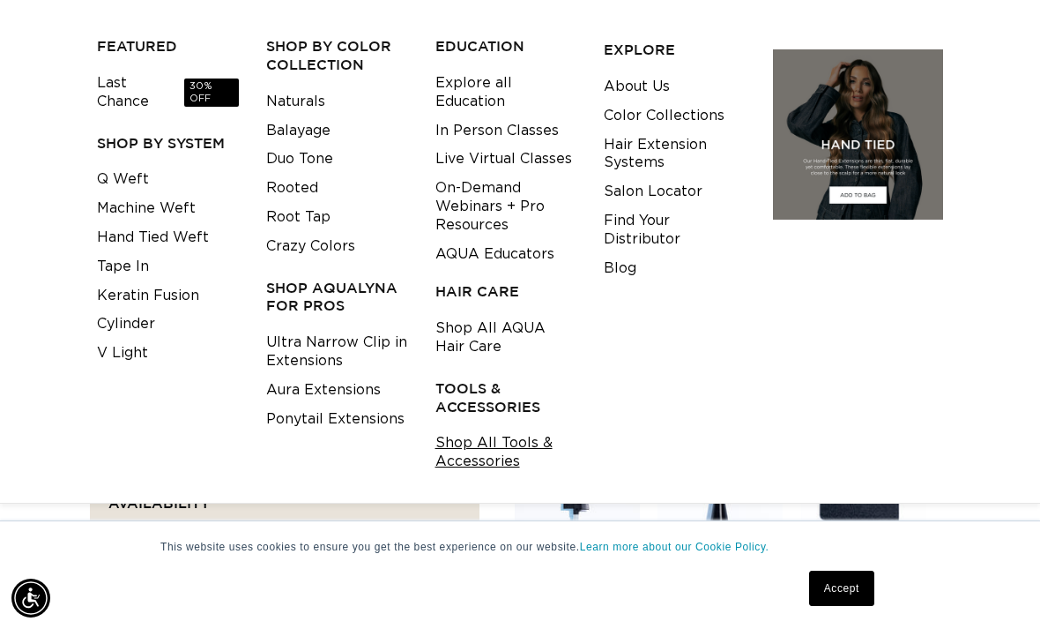
click at [491, 428] on link "Shop All Tools & Accessories" at bounding box center [507, 452] width 142 height 48
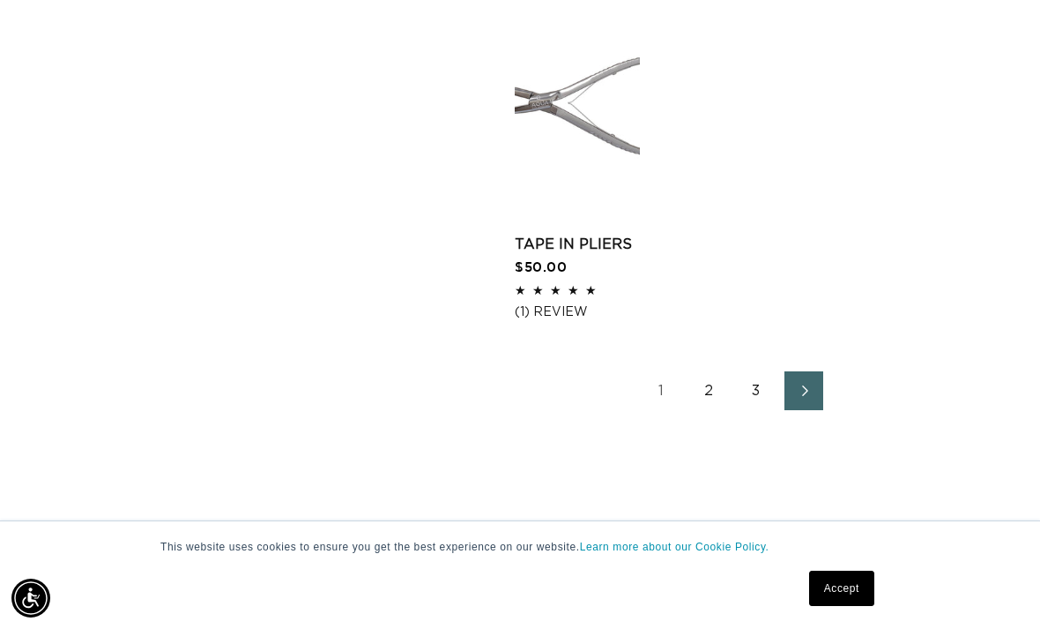
scroll to position [0, 1830]
click at [698, 371] on link "2" at bounding box center [708, 390] width 39 height 39
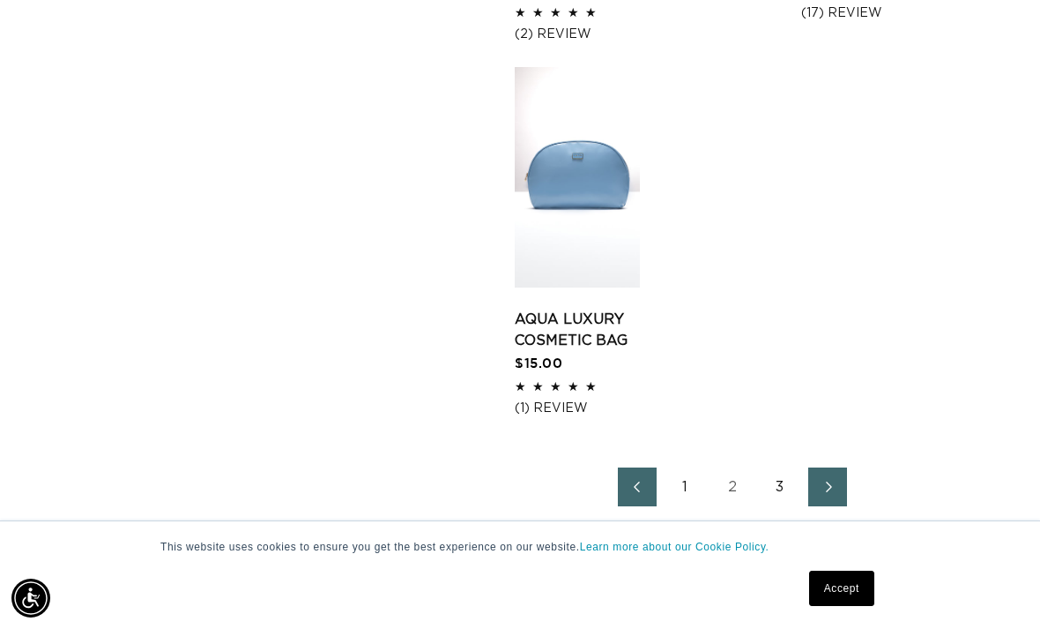
click at [782, 467] on link "3" at bounding box center [780, 486] width 39 height 39
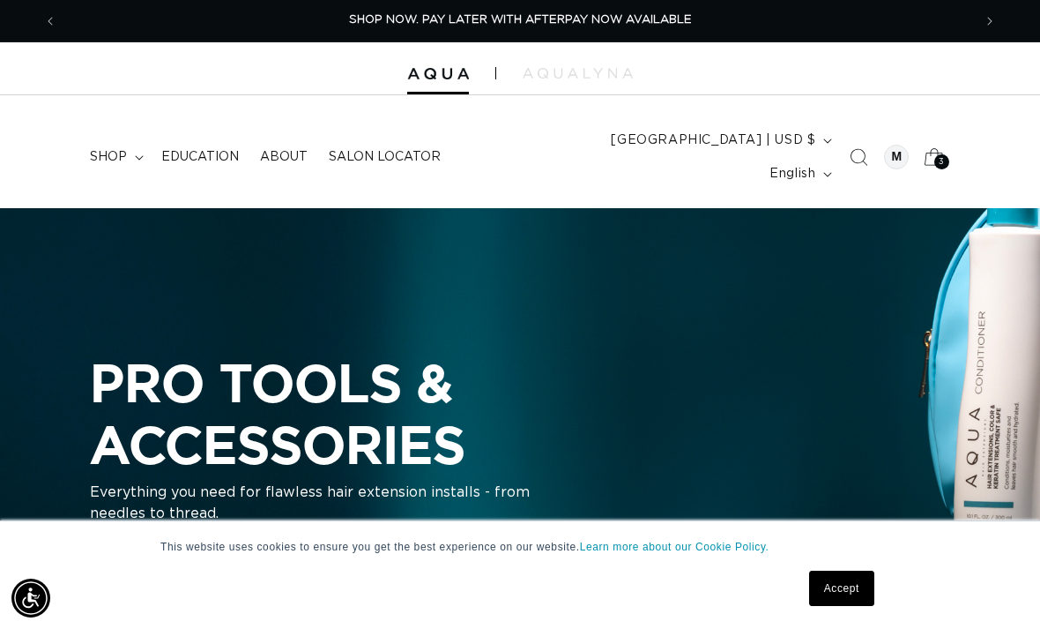
click at [940, 154] on span "3" at bounding box center [942, 161] width 6 height 15
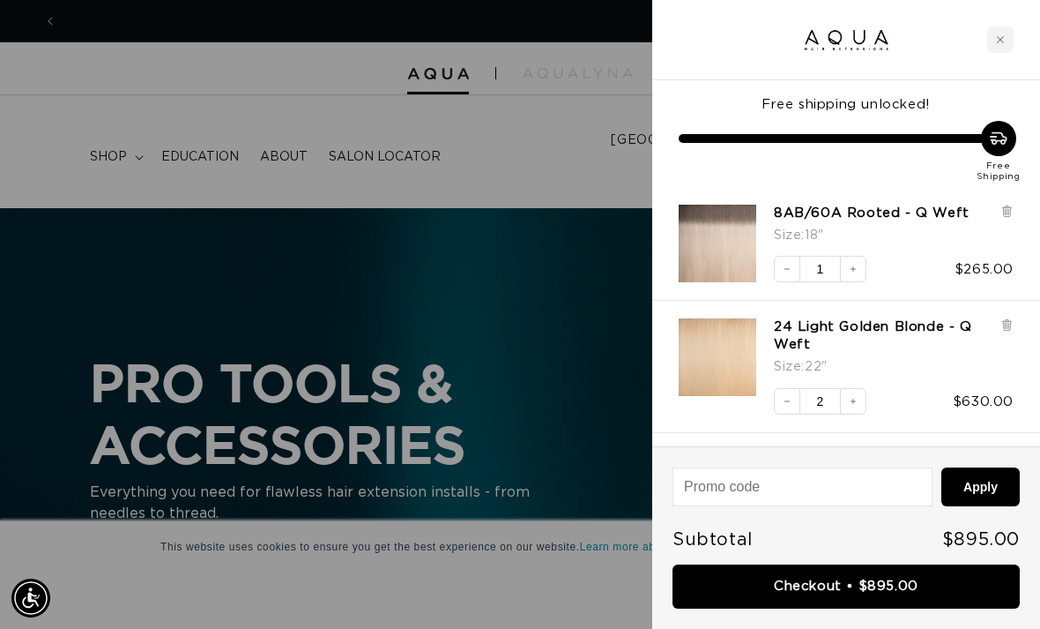
scroll to position [0, 1830]
click at [846, 489] on input at bounding box center [803, 486] width 258 height 37
type input "T"
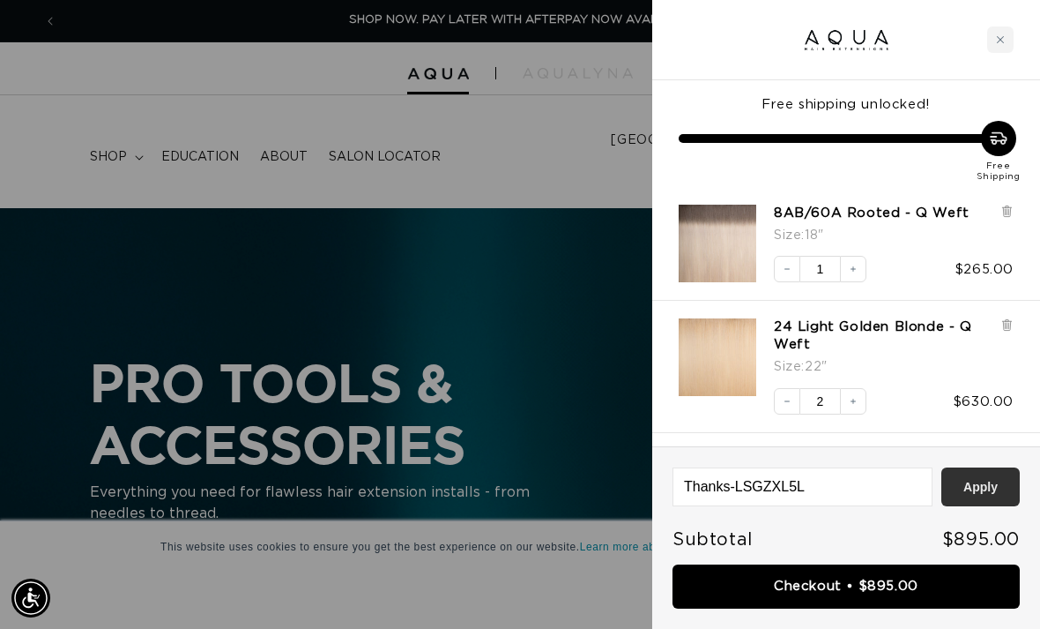
type input "Thanks-LSGZXL5L"
click at [992, 487] on button "Apply" at bounding box center [981, 486] width 78 height 39
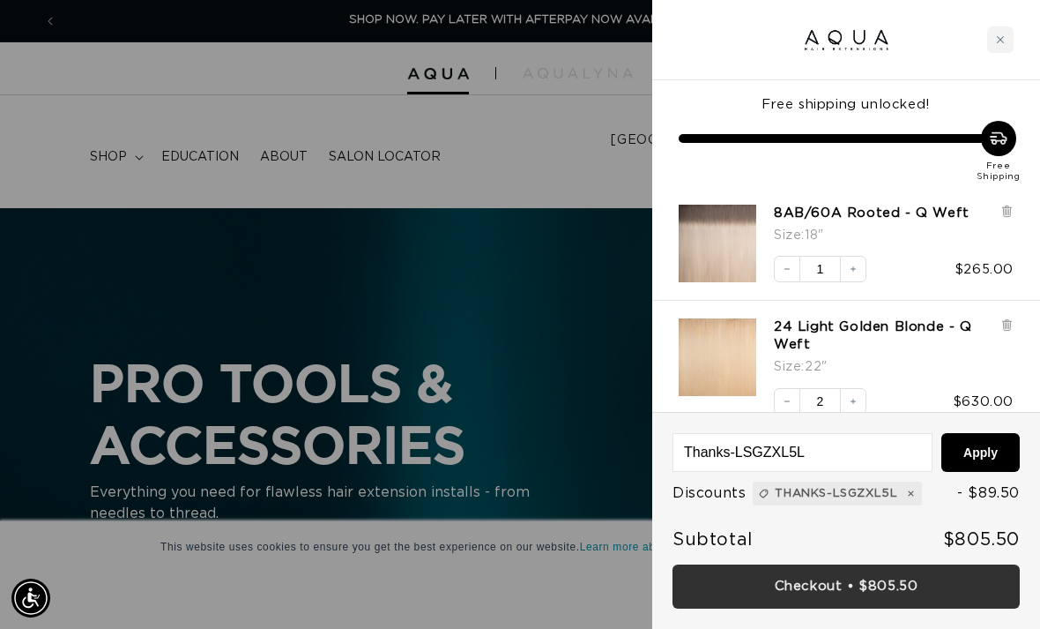
click at [920, 587] on link "Checkout • $805.50" at bounding box center [846, 586] width 347 height 45
